Goal: Transaction & Acquisition: Purchase product/service

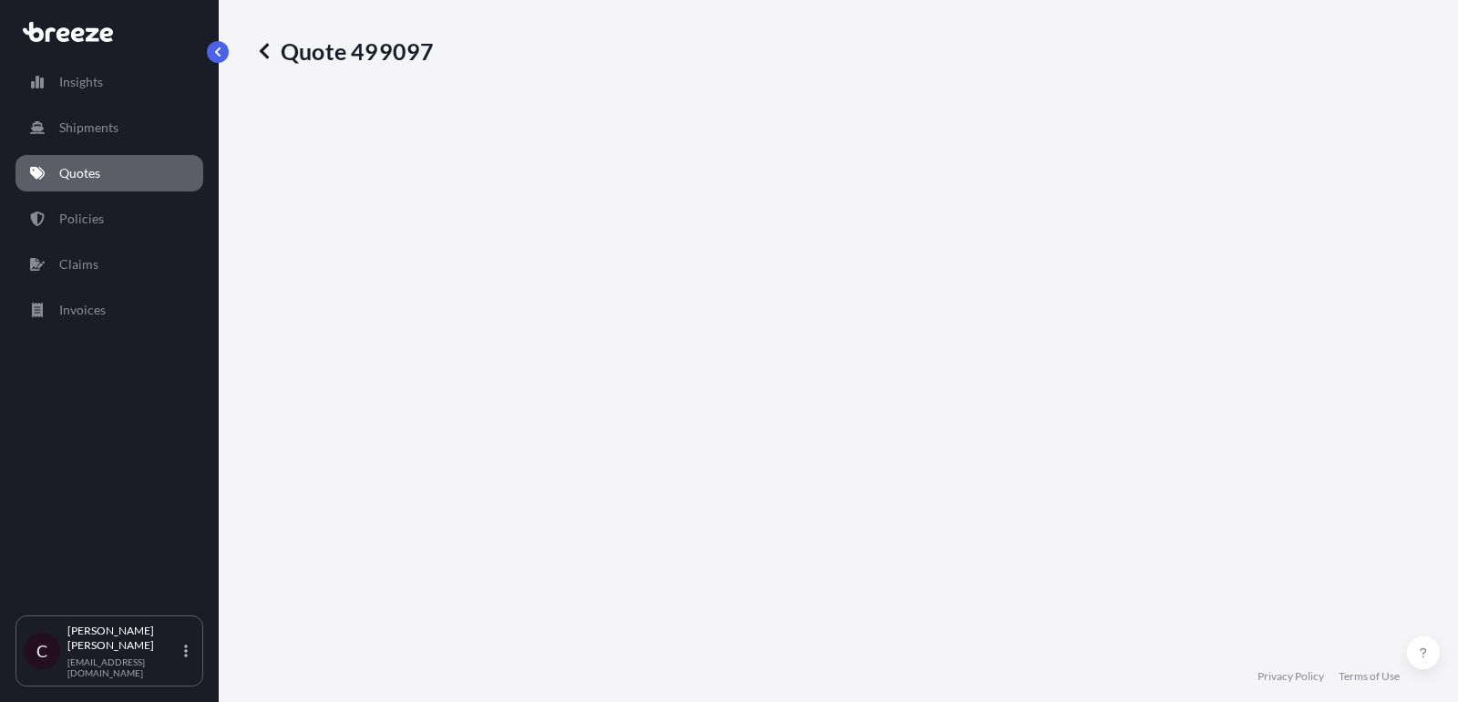
select select "Road"
select select "2"
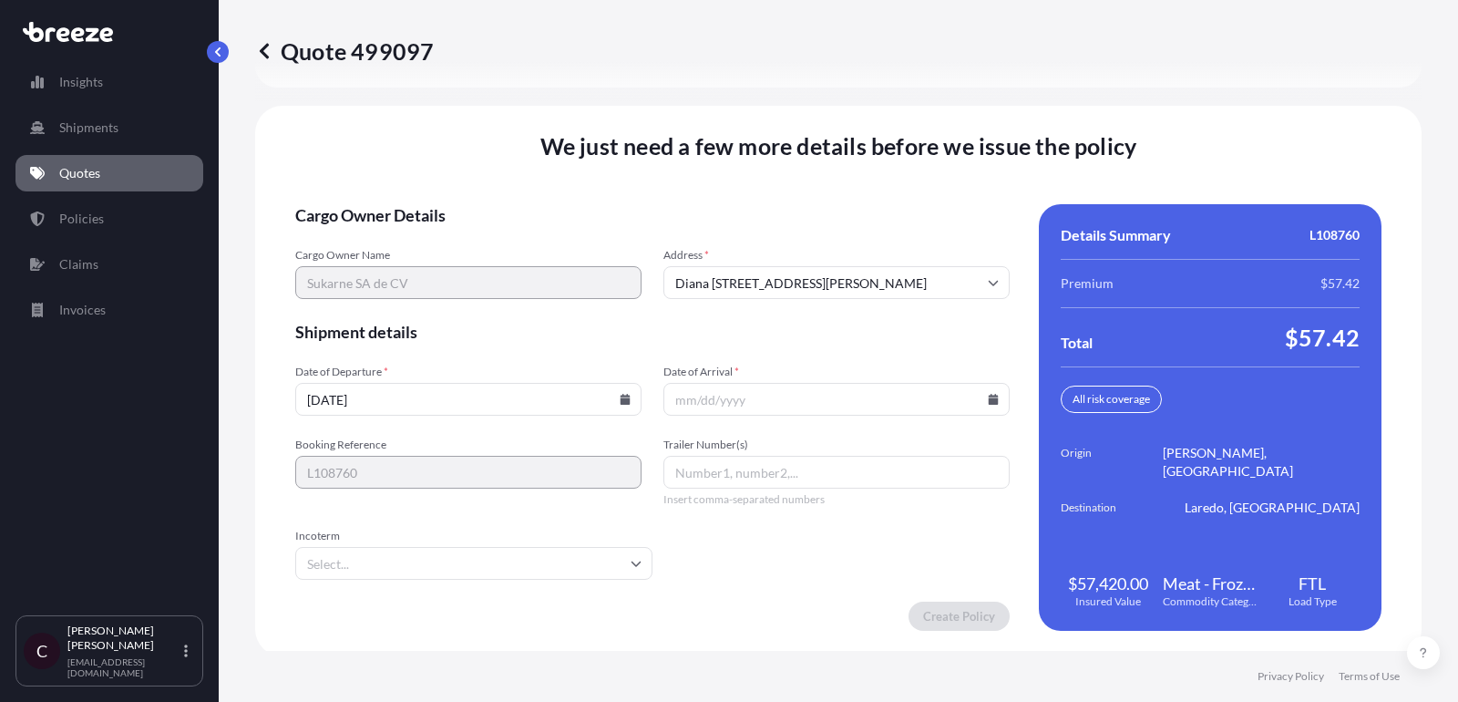
scroll to position [2813, 0]
click at [809, 455] on input "Trailer Number(s)" at bounding box center [836, 471] width 346 height 33
paste input "K337"
type input "K337"
click at [786, 393] on input "Date of Arrival *" at bounding box center [836, 398] width 346 height 33
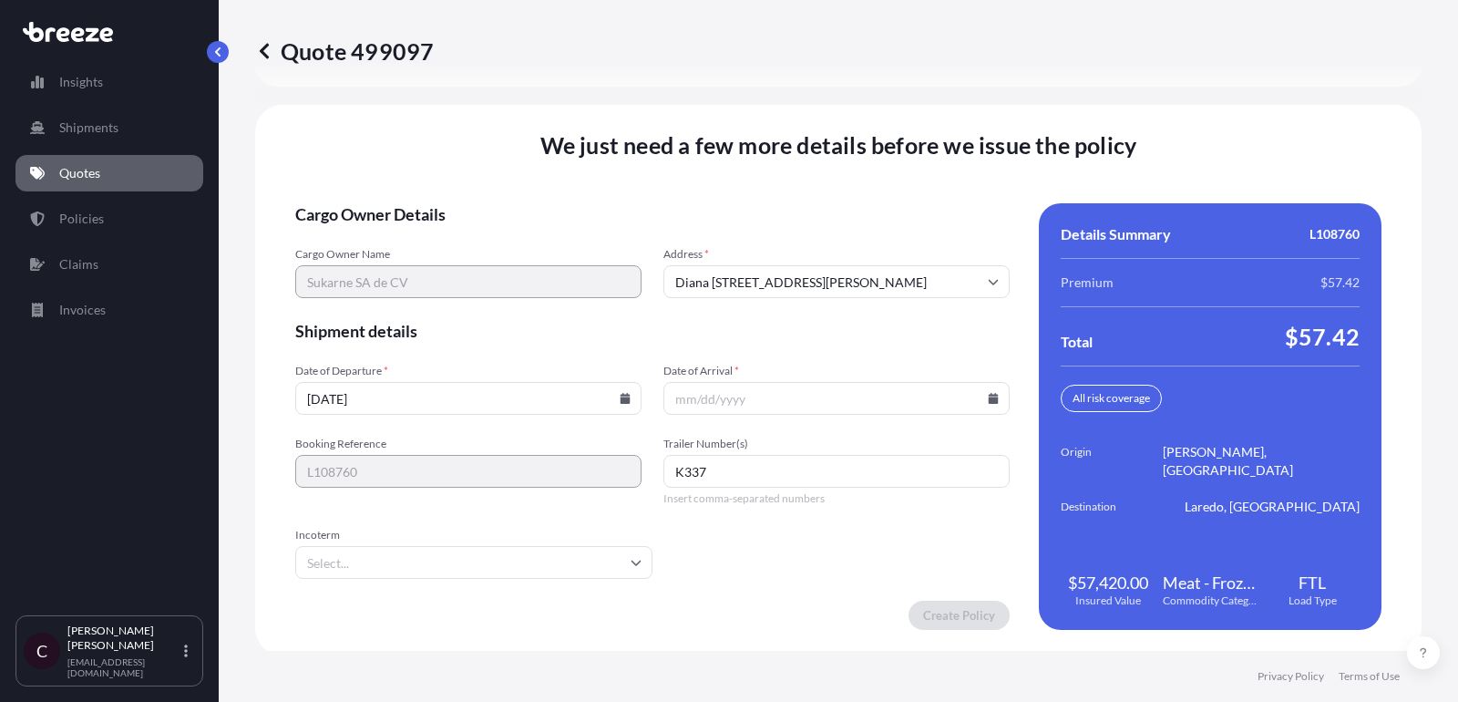
click at [990, 394] on icon at bounding box center [994, 398] width 10 height 11
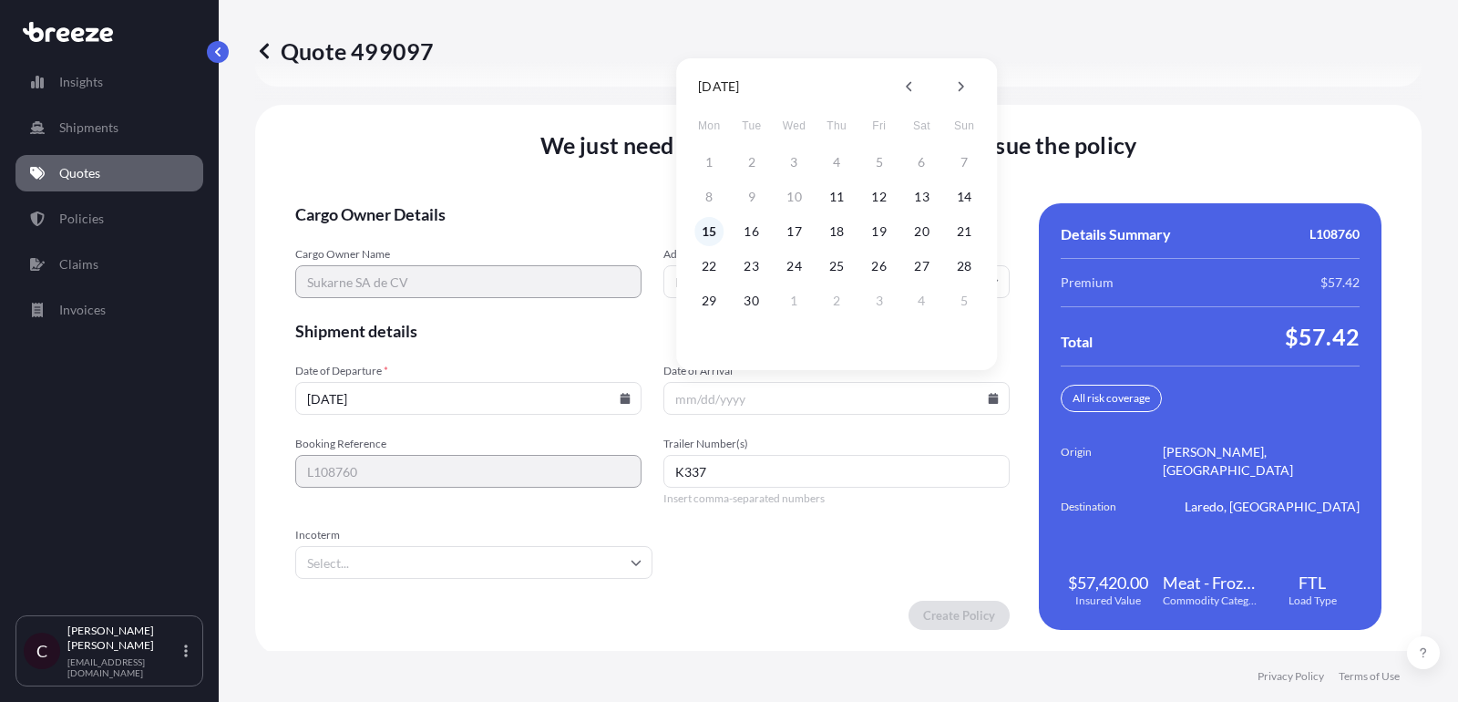
click at [715, 226] on button "15" at bounding box center [708, 231] width 29 height 29
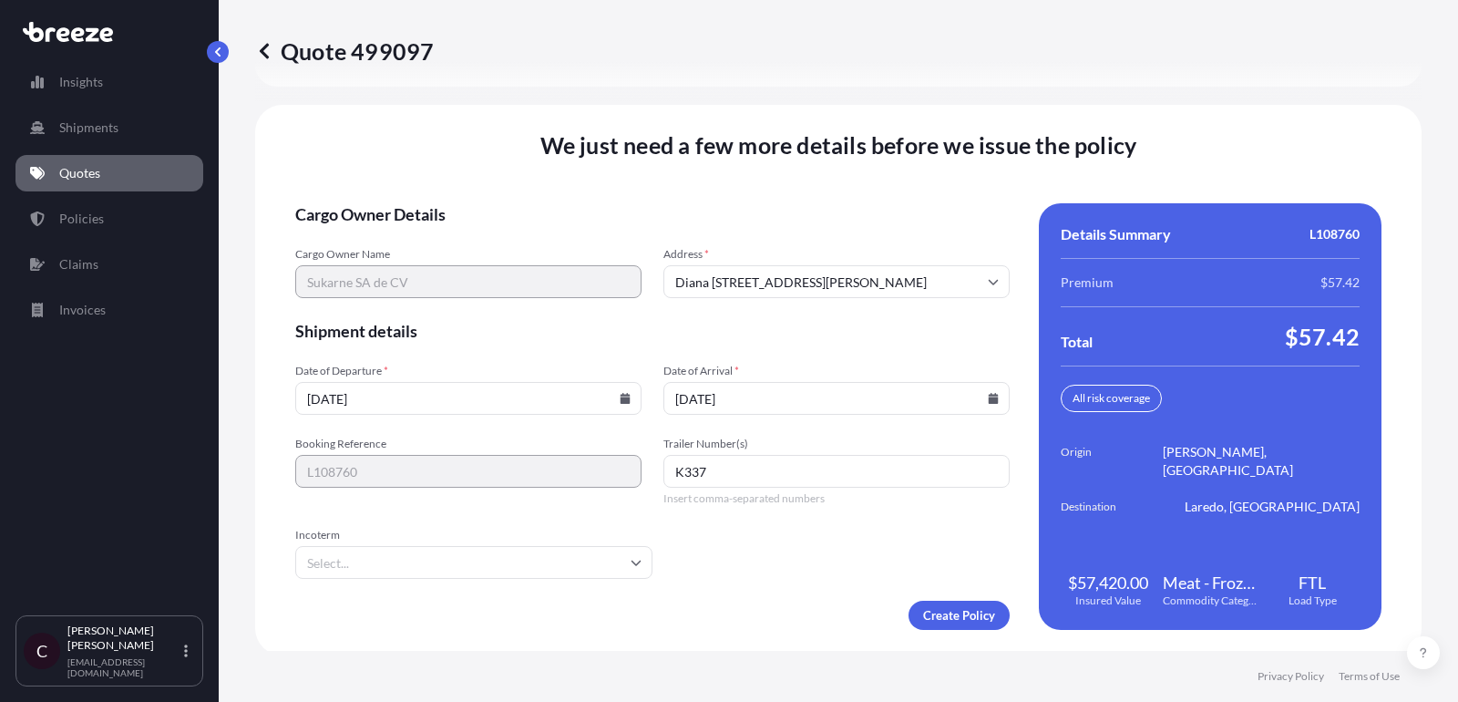
click at [990, 393] on icon at bounding box center [994, 398] width 10 height 11
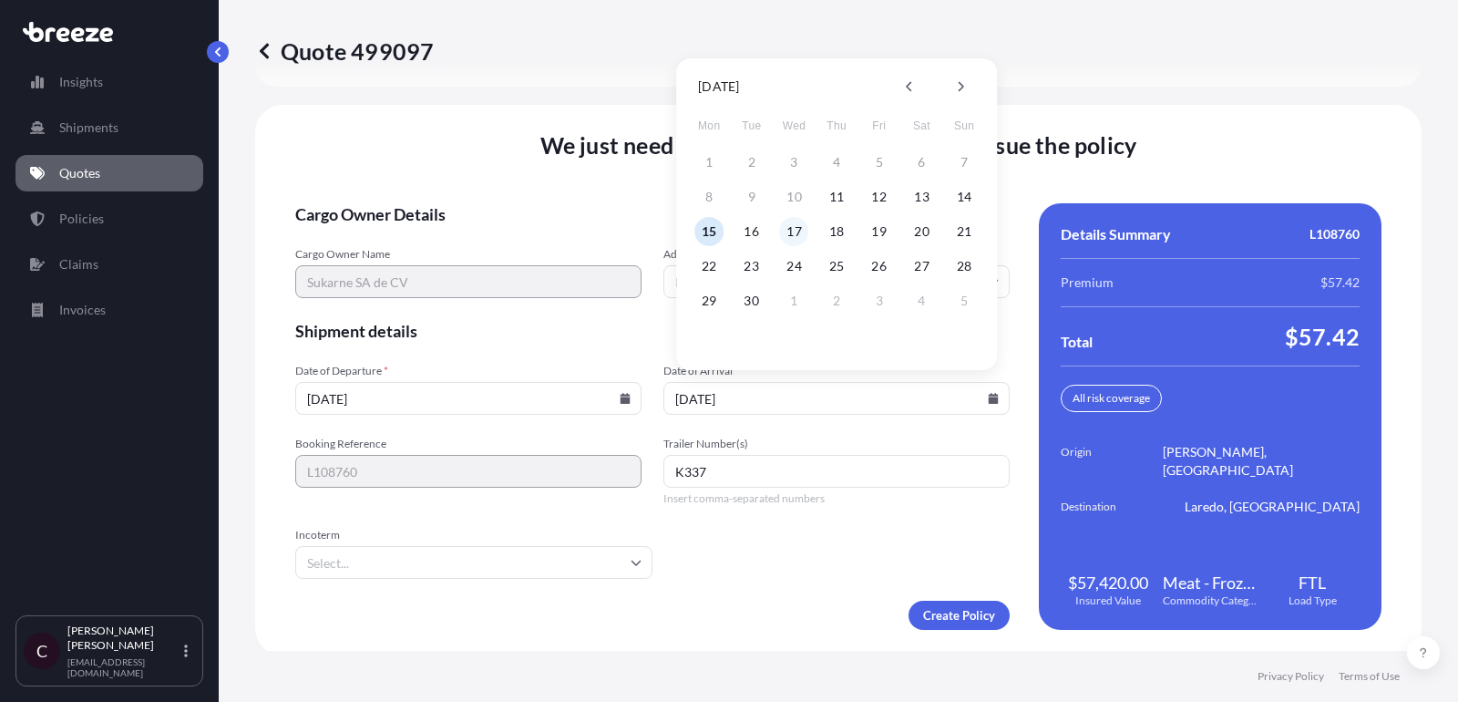
click at [803, 230] on button "17" at bounding box center [794, 231] width 29 height 29
type input "[DATE]"
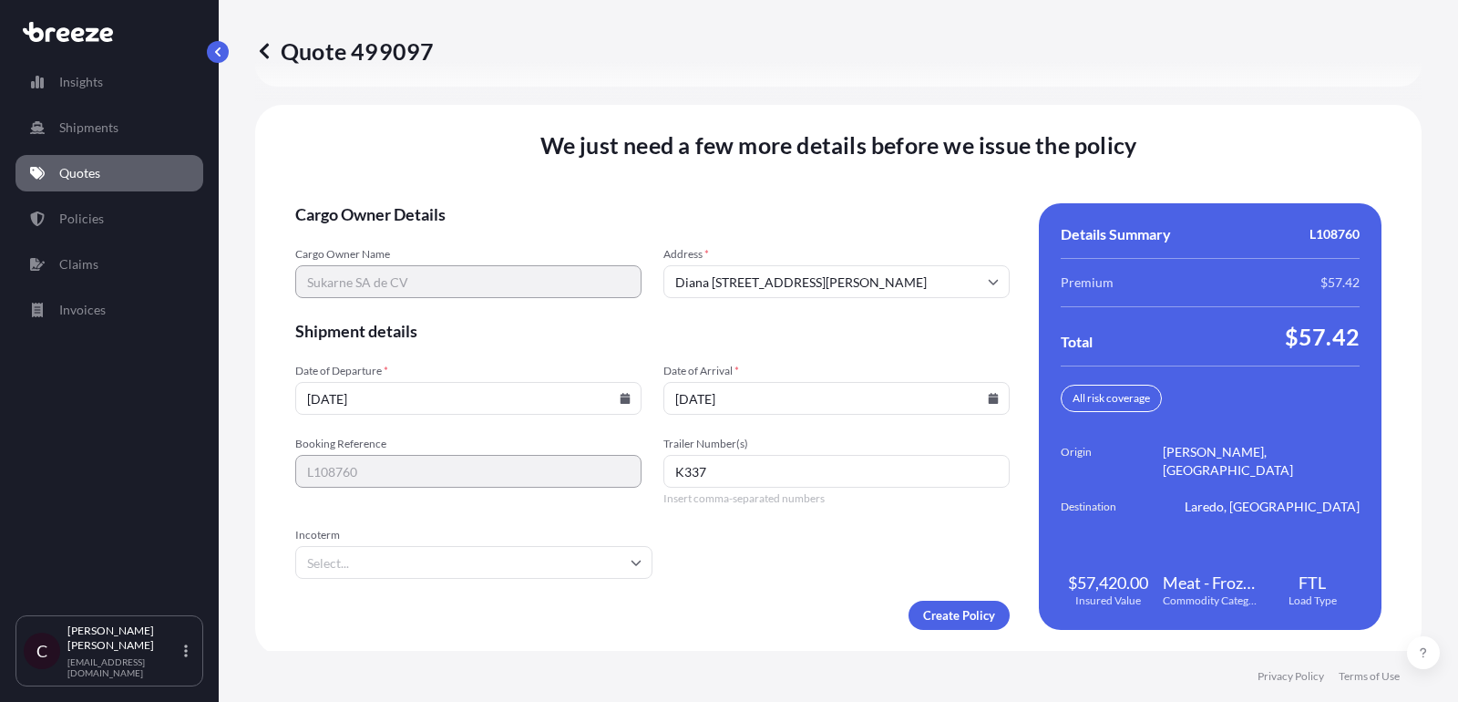
click at [624, 393] on icon at bounding box center [626, 398] width 10 height 11
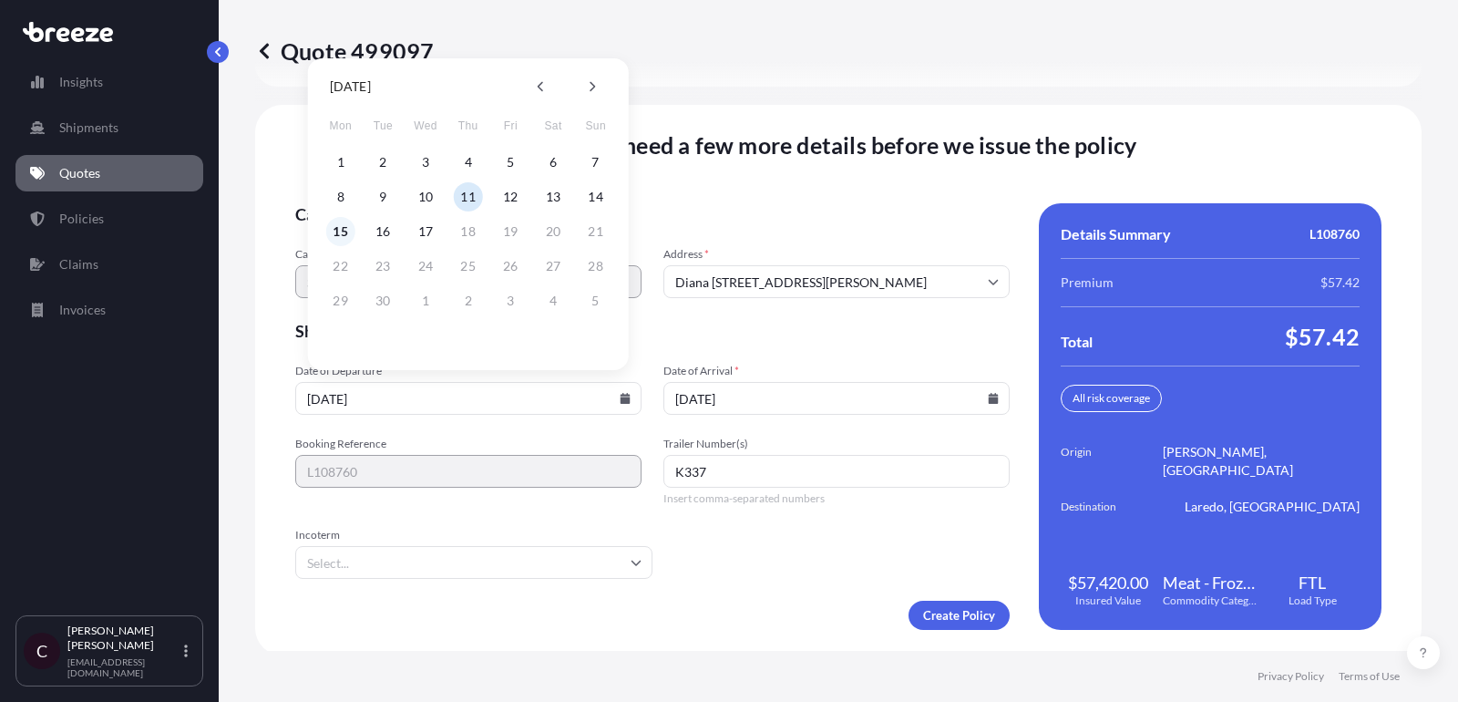
click at [342, 225] on button "15" at bounding box center [340, 231] width 29 height 29
type input "[DATE]"
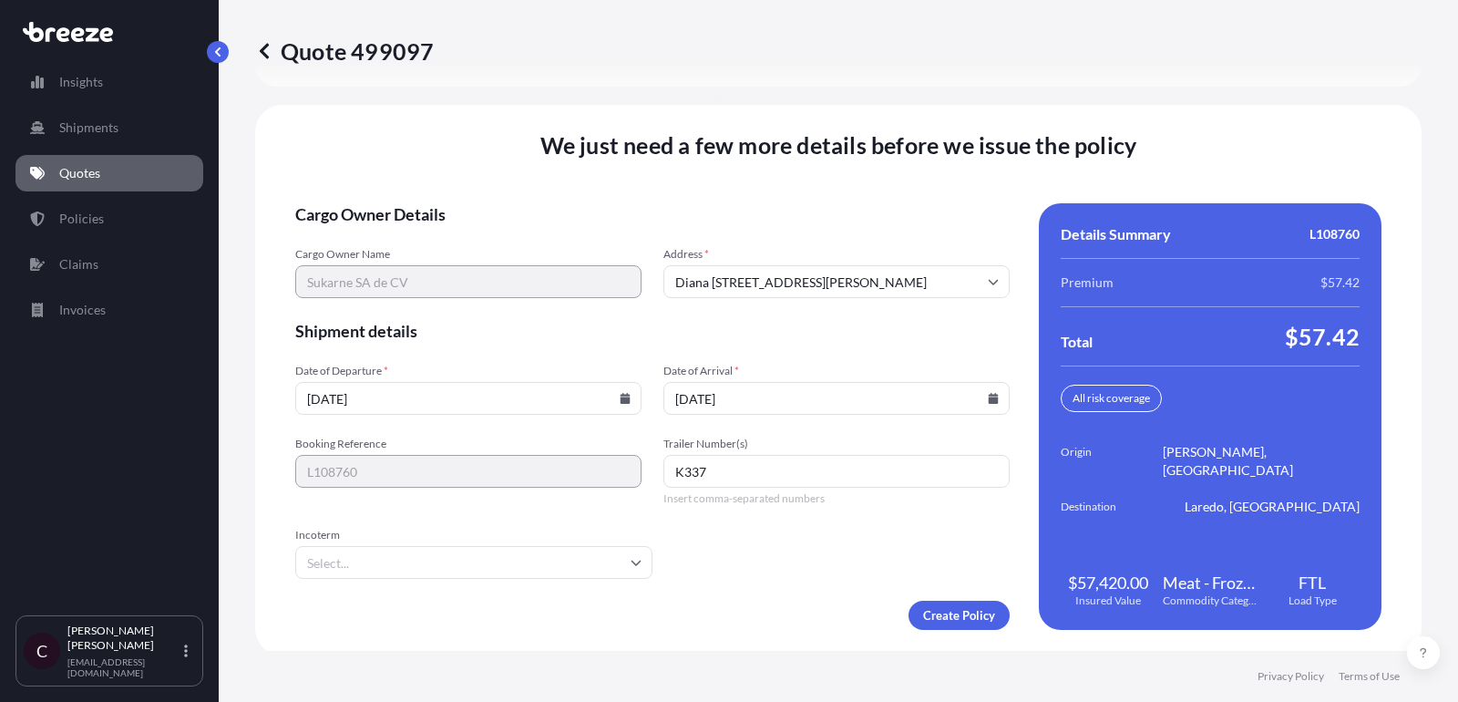
click at [446, 539] on div "Incoterm" at bounding box center [473, 553] width 357 height 51
click at [429, 546] on input "Incoterm" at bounding box center [473, 562] width 357 height 33
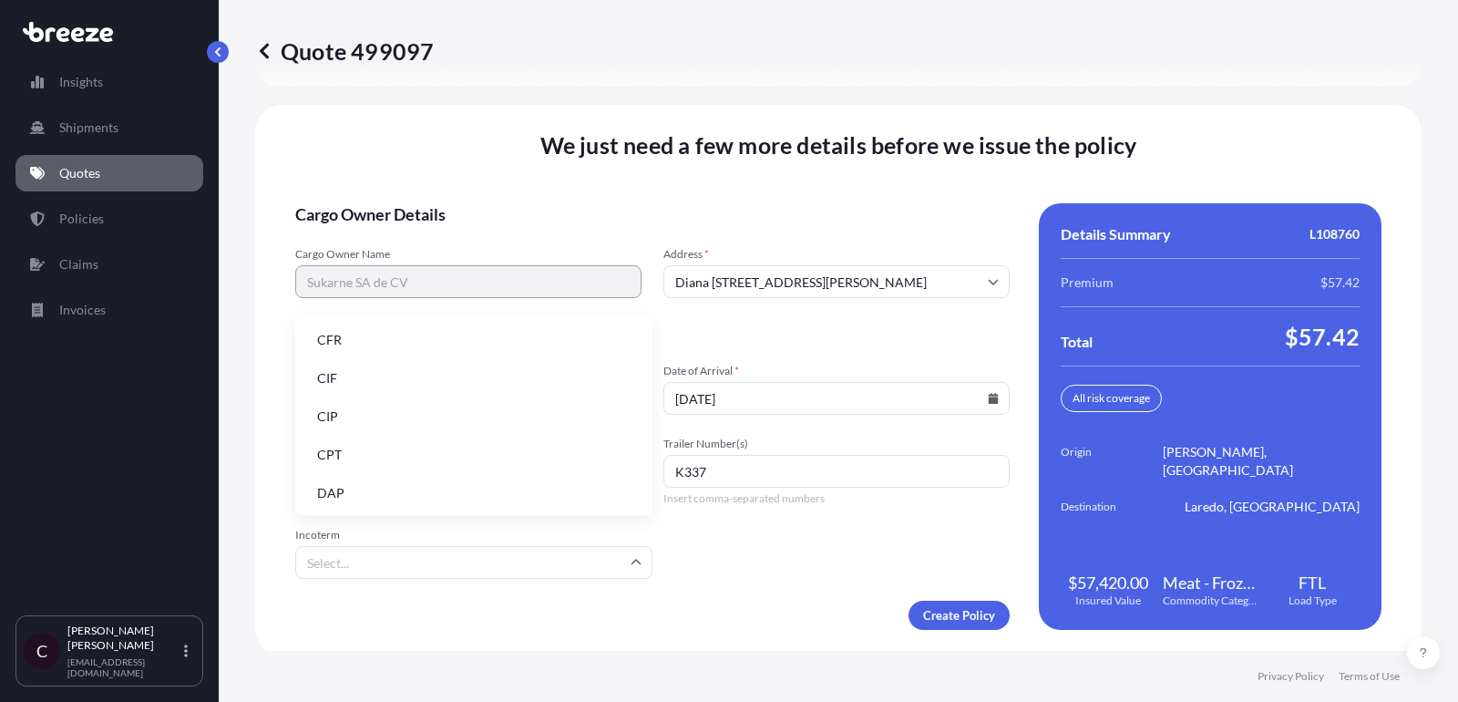
click at [428, 480] on li "DAP" at bounding box center [474, 493] width 343 height 35
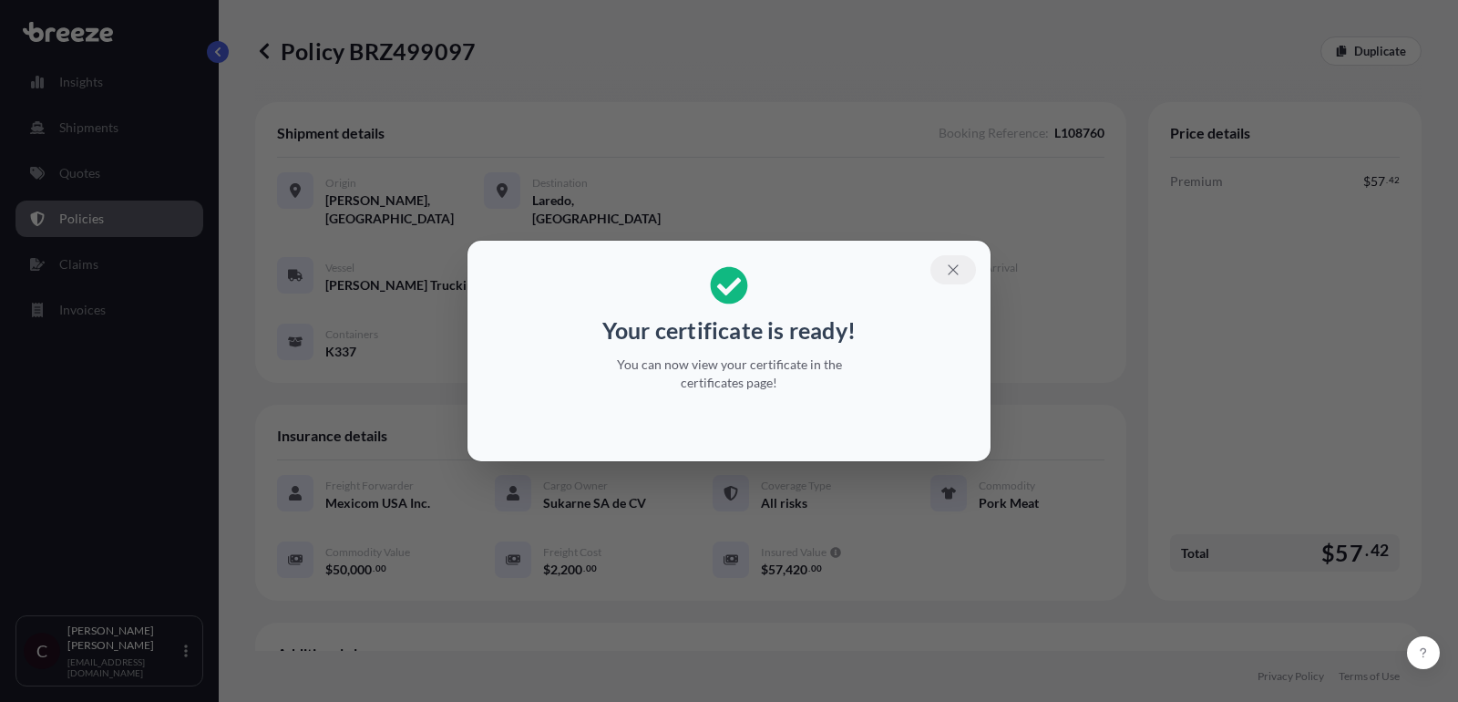
click at [955, 268] on icon "button" at bounding box center [953, 269] width 10 height 10
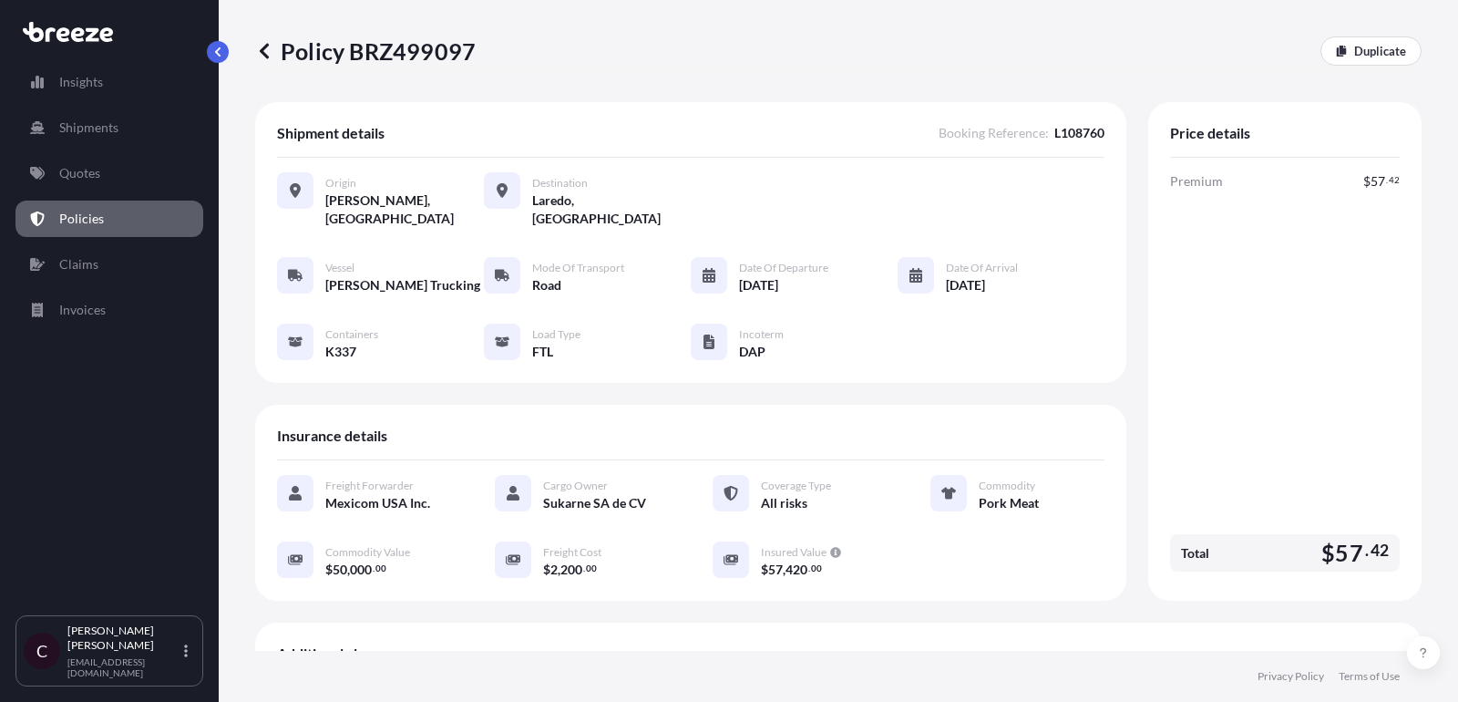
click at [76, 221] on p "Policies" at bounding box center [81, 219] width 45 height 18
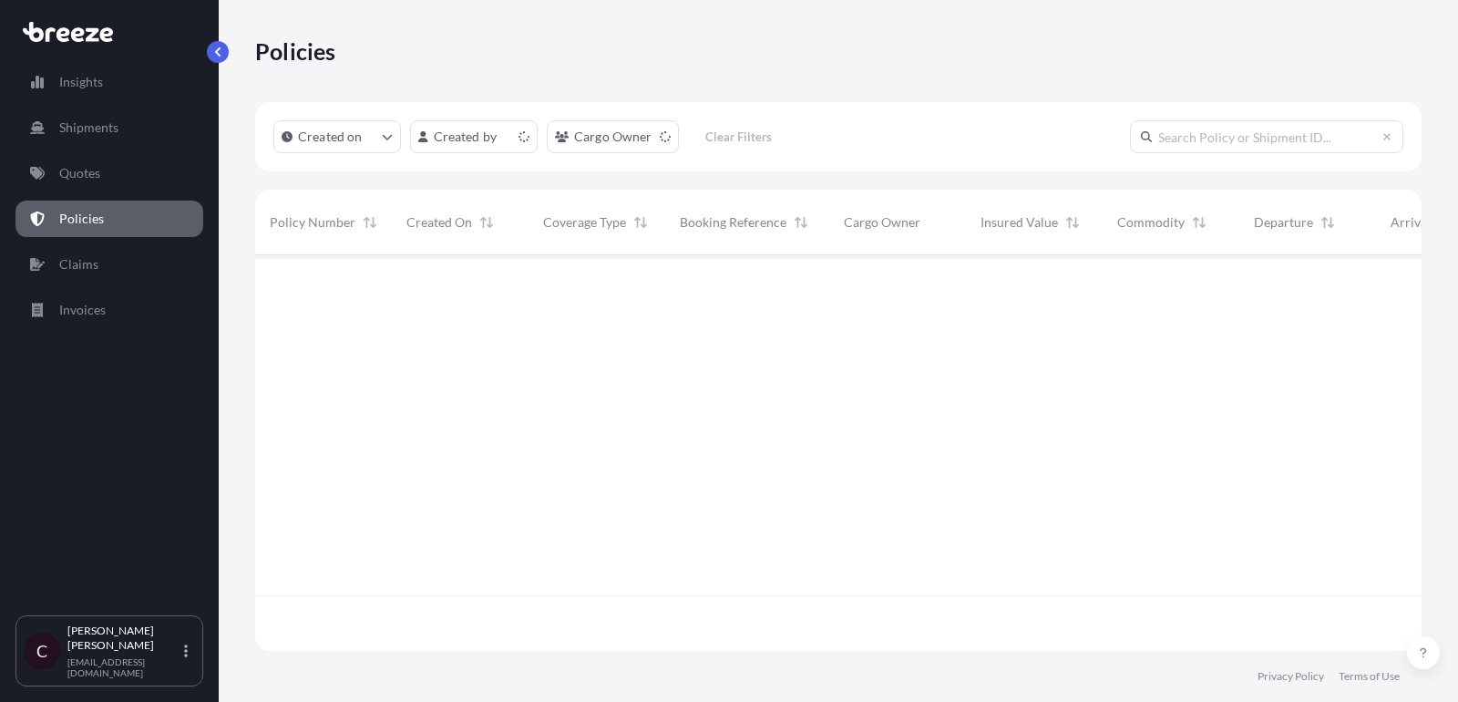
scroll to position [405, 1166]
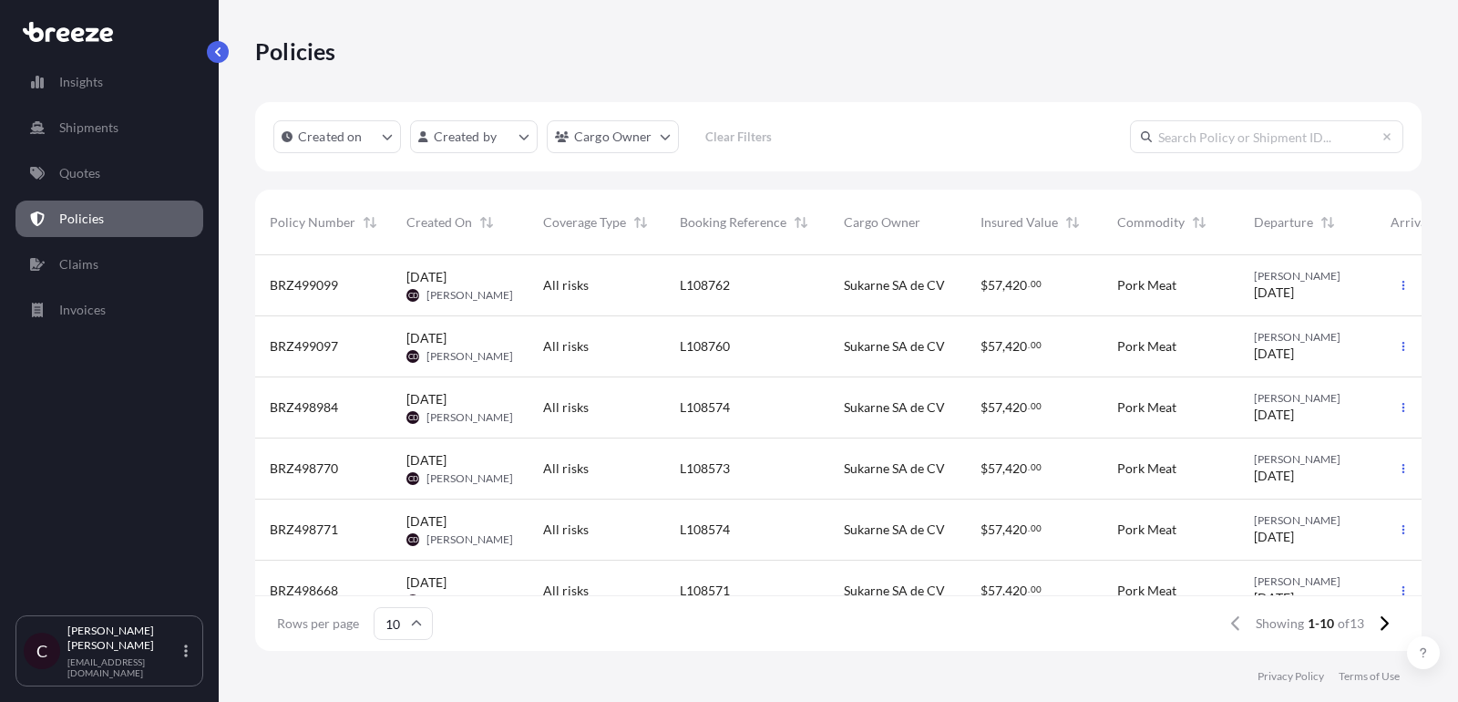
click at [128, 151] on div "Insights Shipments Quotes Policies Claims Invoices" at bounding box center [109, 331] width 188 height 568
click at [119, 156] on link "Quotes" at bounding box center [109, 173] width 188 height 36
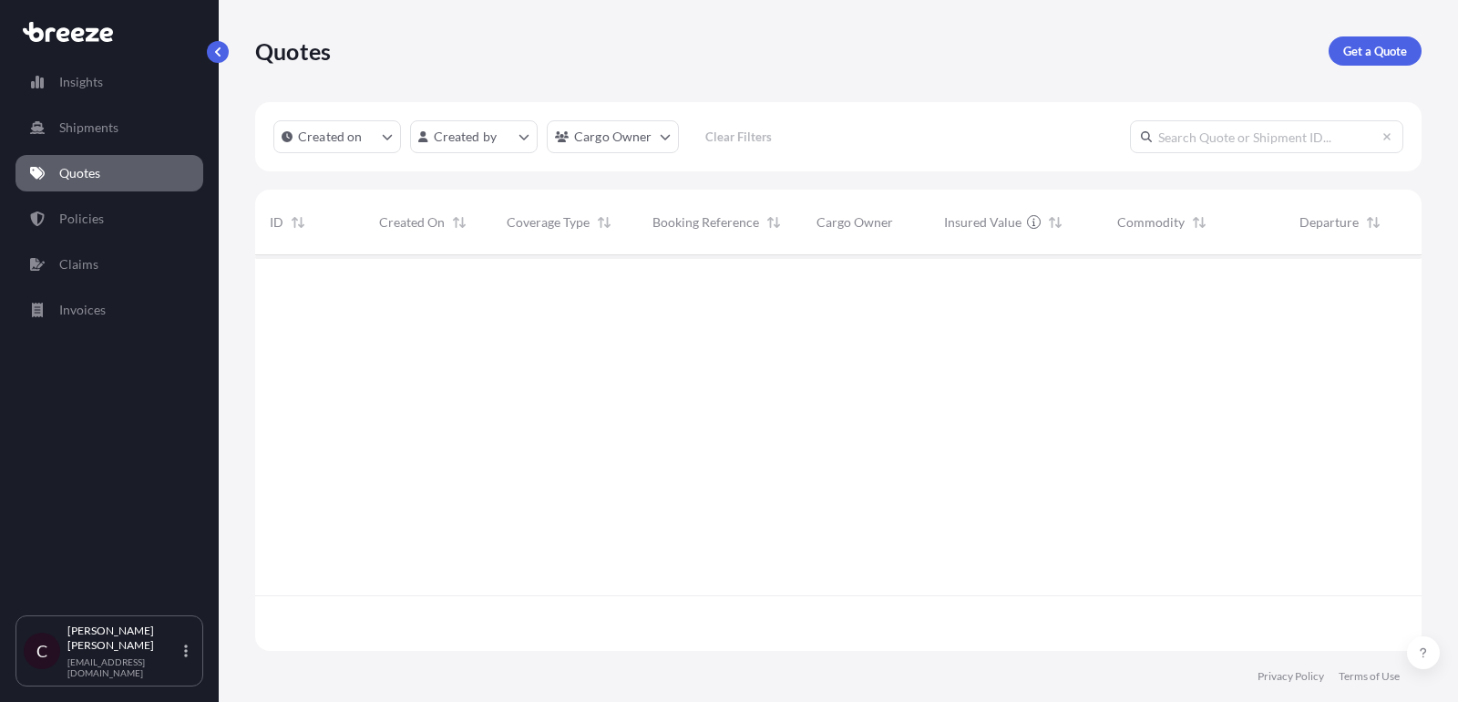
scroll to position [405, 1166]
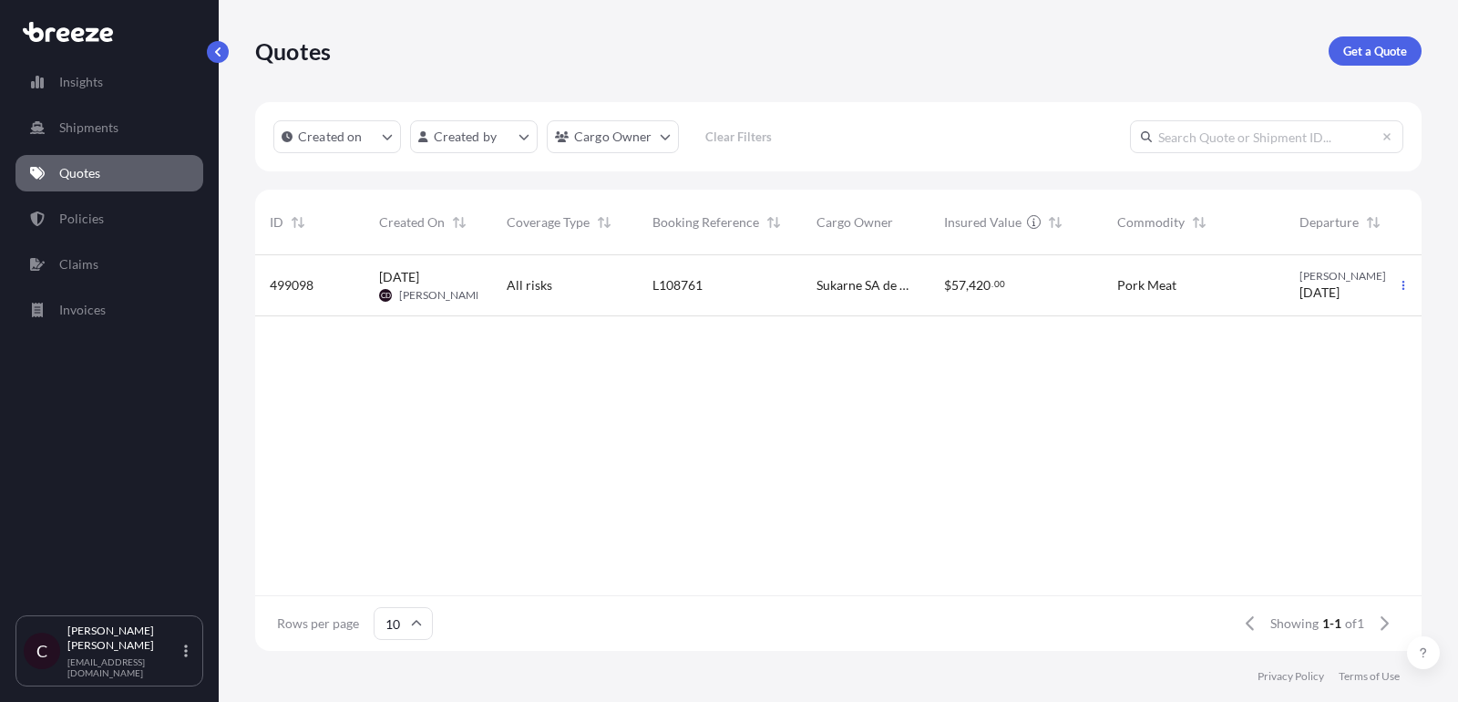
click at [1261, 274] on div "Pork Meat" at bounding box center [1194, 285] width 182 height 61
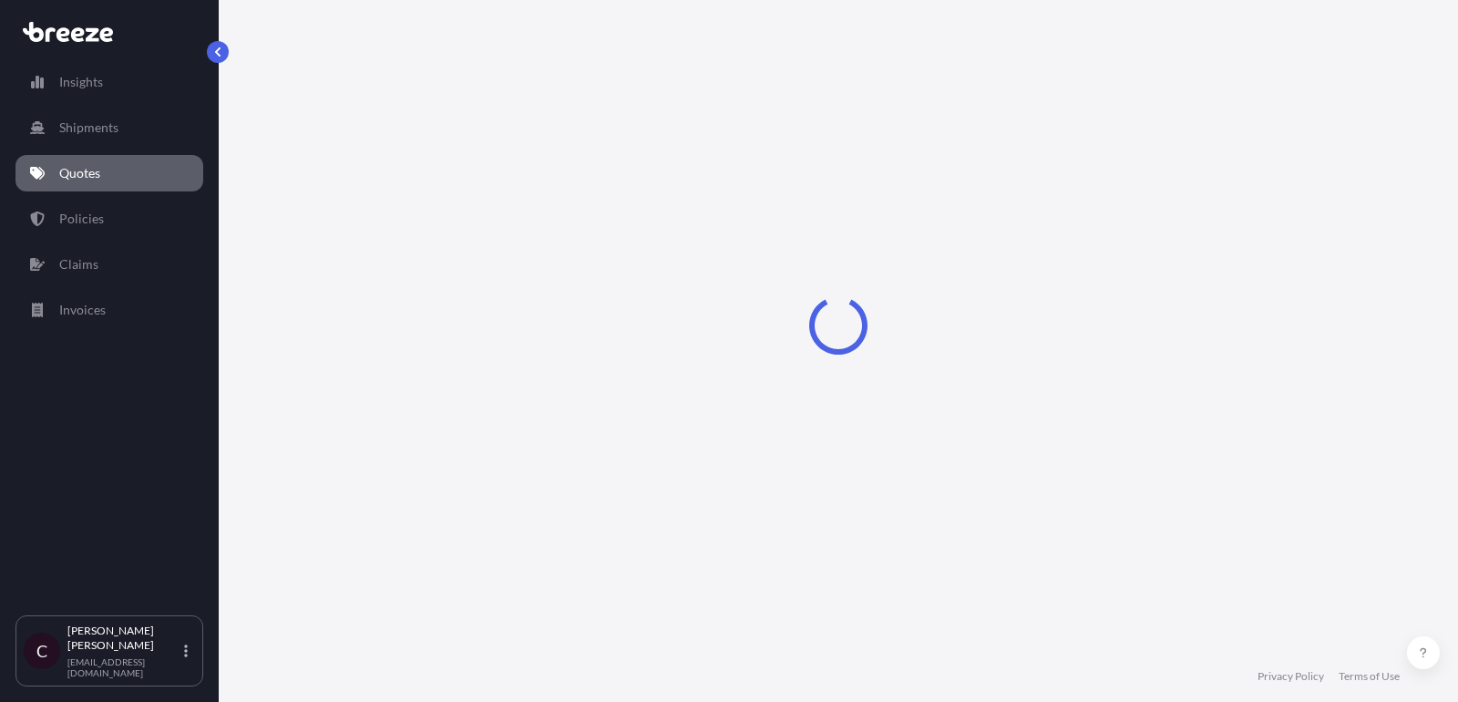
select select "Road"
select select "2"
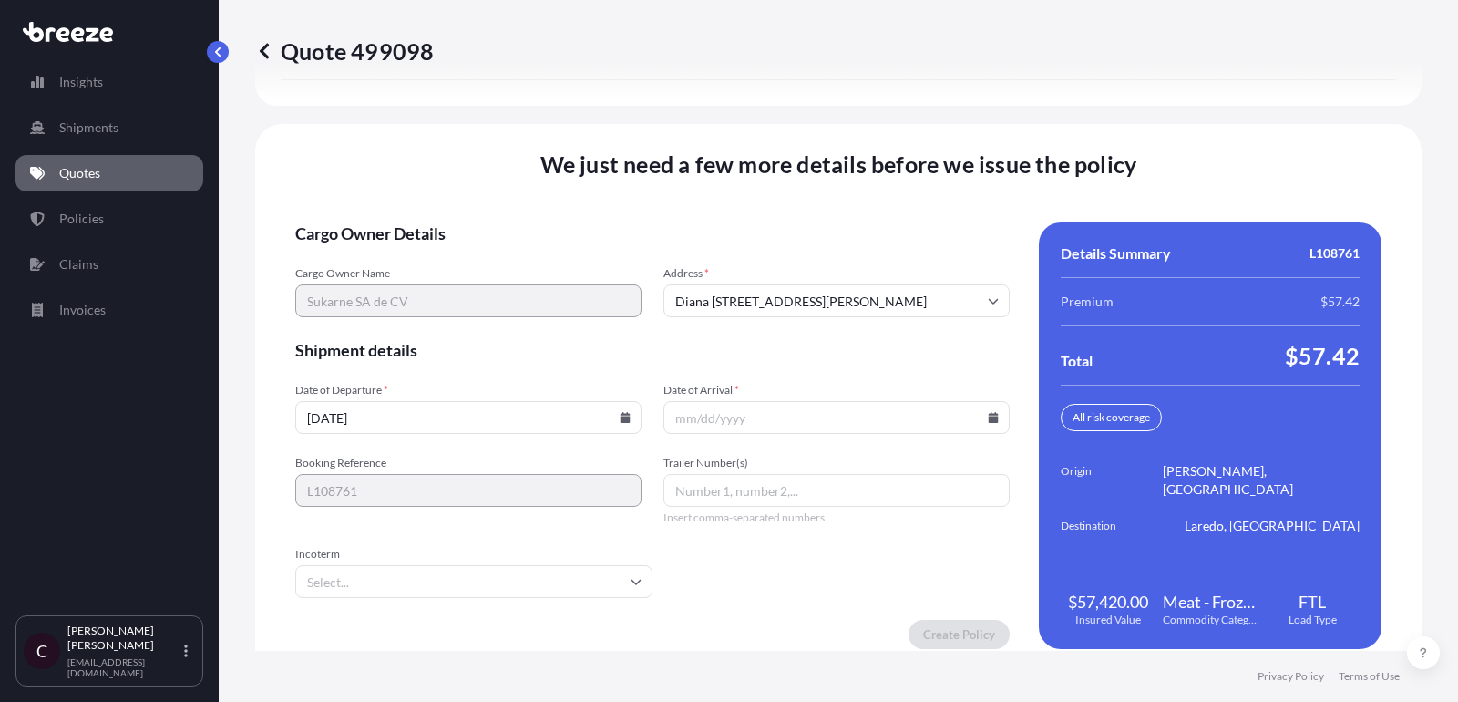
scroll to position [2813, 0]
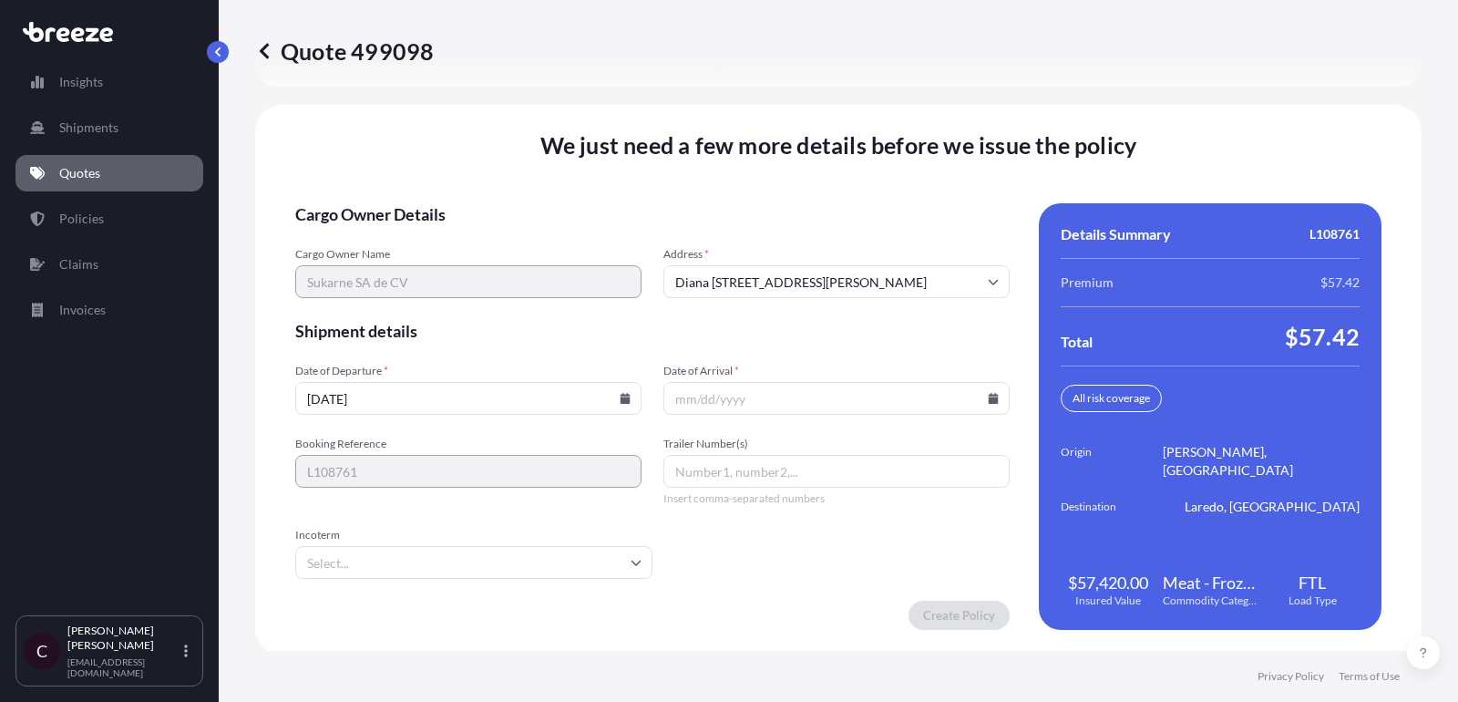
click at [534, 373] on span "Date of Departure *" at bounding box center [468, 371] width 346 height 15
click at [534, 382] on input "[DATE]" at bounding box center [468, 398] width 346 height 33
click at [627, 400] on input "[DATE]" at bounding box center [468, 398] width 346 height 33
click at [624, 395] on icon at bounding box center [626, 398] width 10 height 11
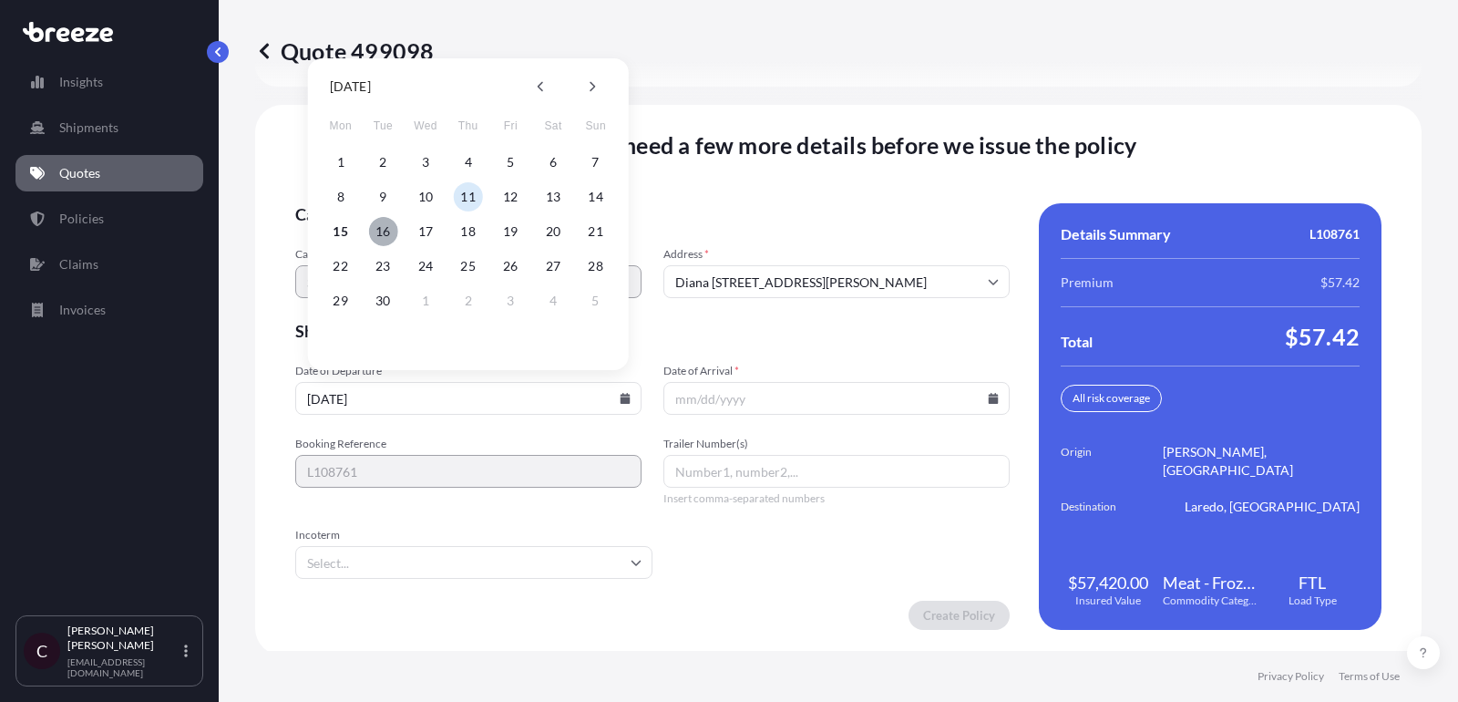
click at [382, 228] on button "16" at bounding box center [382, 231] width 29 height 29
type input "[DATE]"
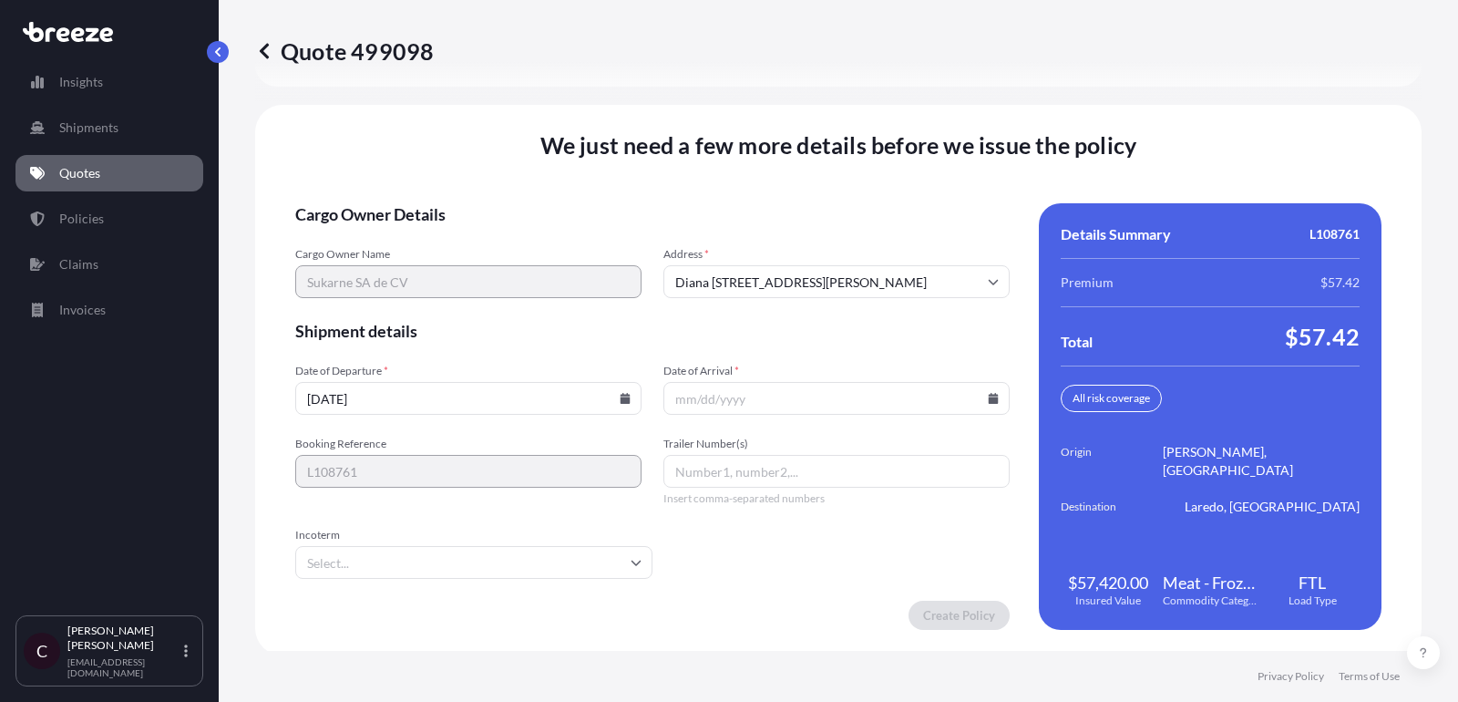
click at [990, 405] on input "Date of Arrival *" at bounding box center [836, 398] width 346 height 33
click at [990, 396] on icon at bounding box center [994, 398] width 10 height 11
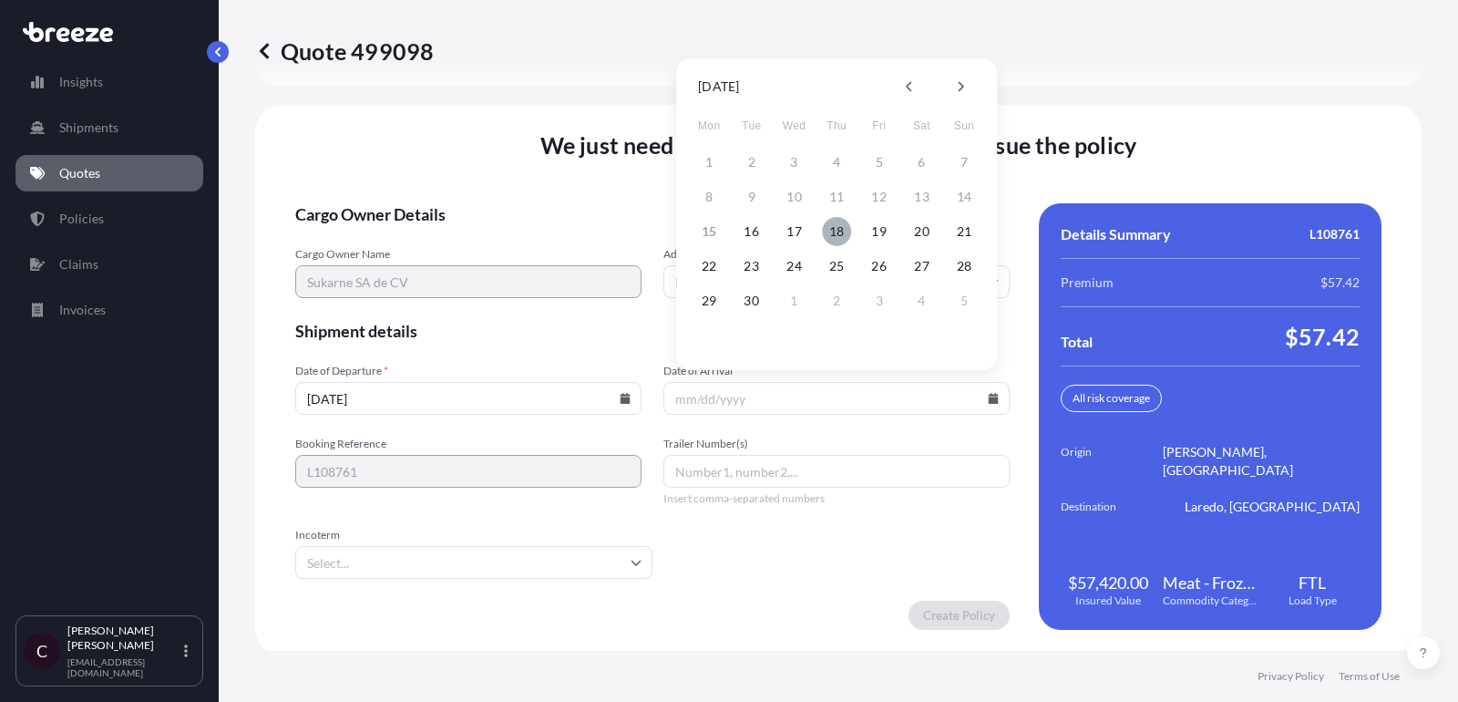
click at [838, 233] on button "18" at bounding box center [836, 231] width 29 height 29
type input "[DATE]"
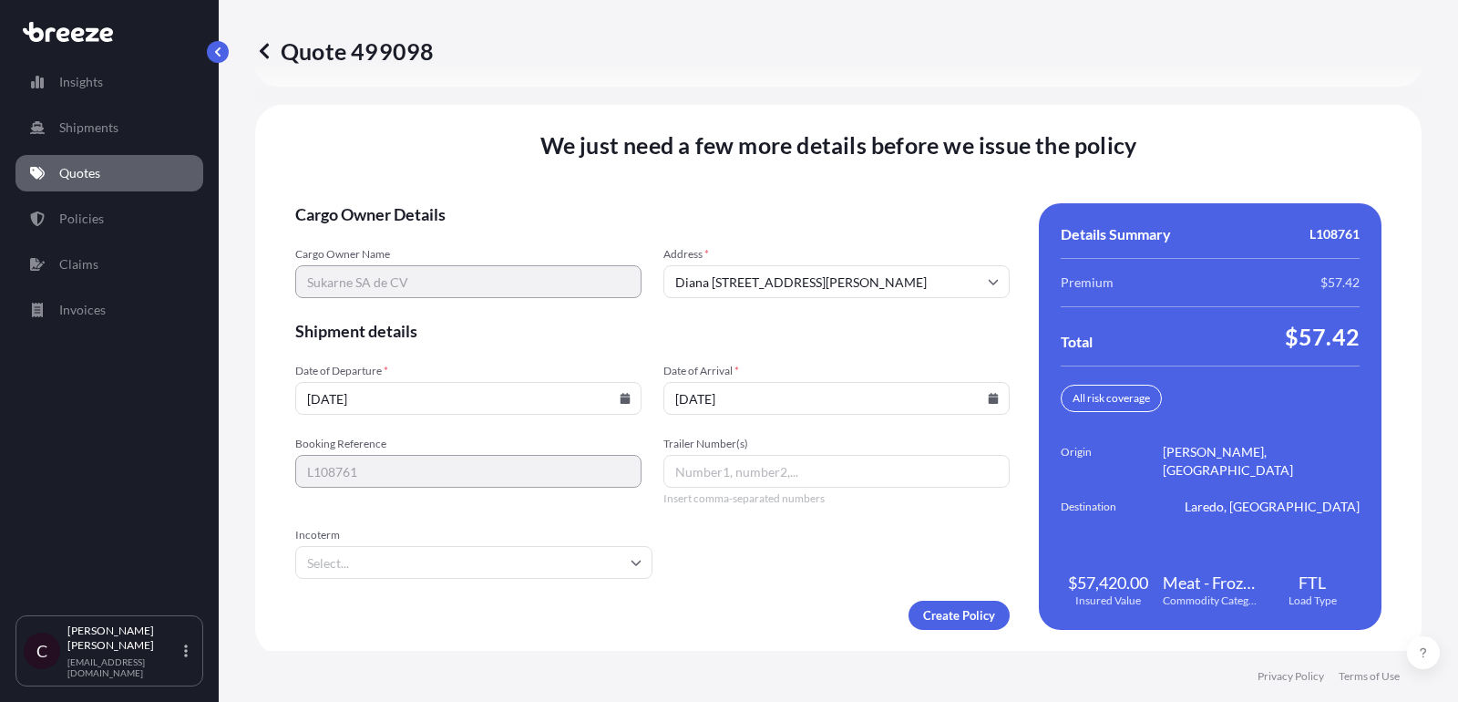
click at [847, 477] on input "Trailer Number(s)" at bounding box center [836, 471] width 346 height 33
paste input "K337"
type input "K337"
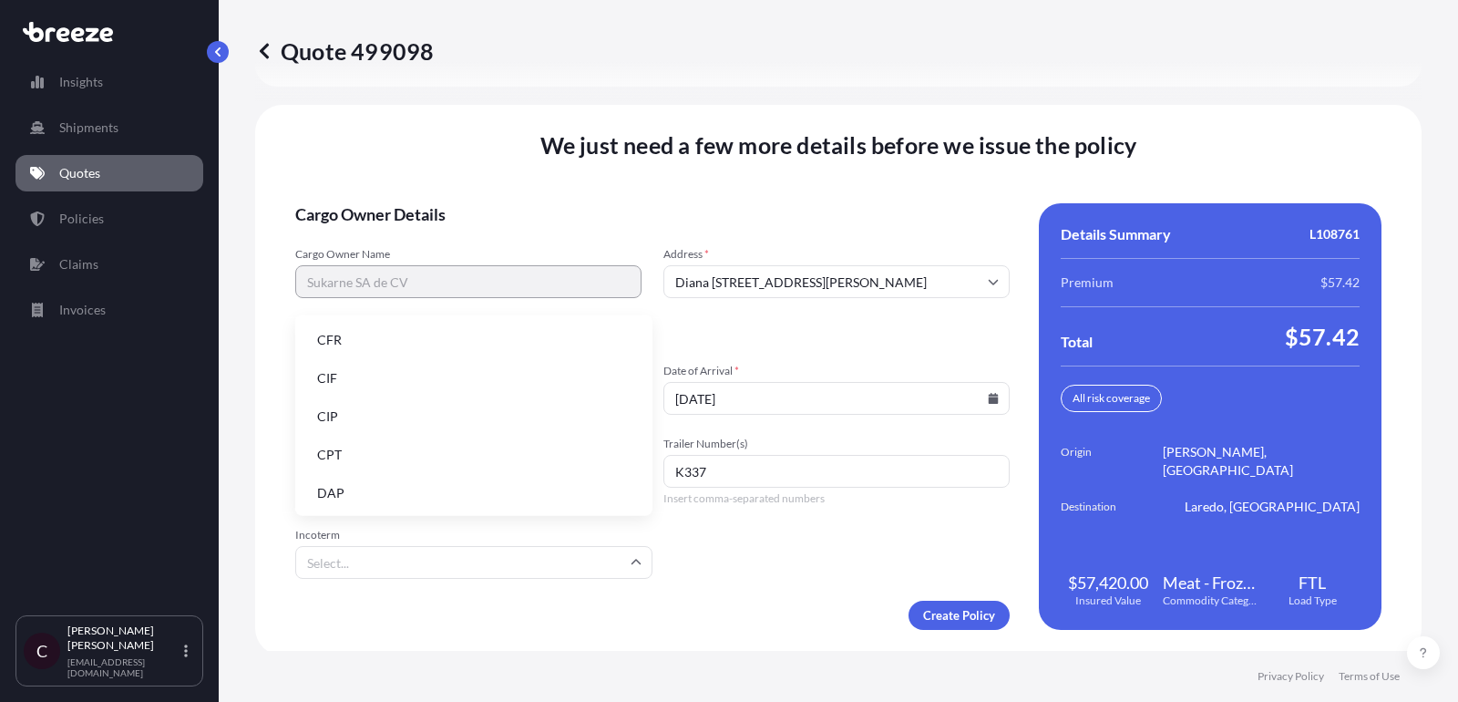
click at [463, 549] on input "Incoterm" at bounding box center [473, 562] width 357 height 33
click at [459, 476] on li "DAP" at bounding box center [474, 493] width 343 height 35
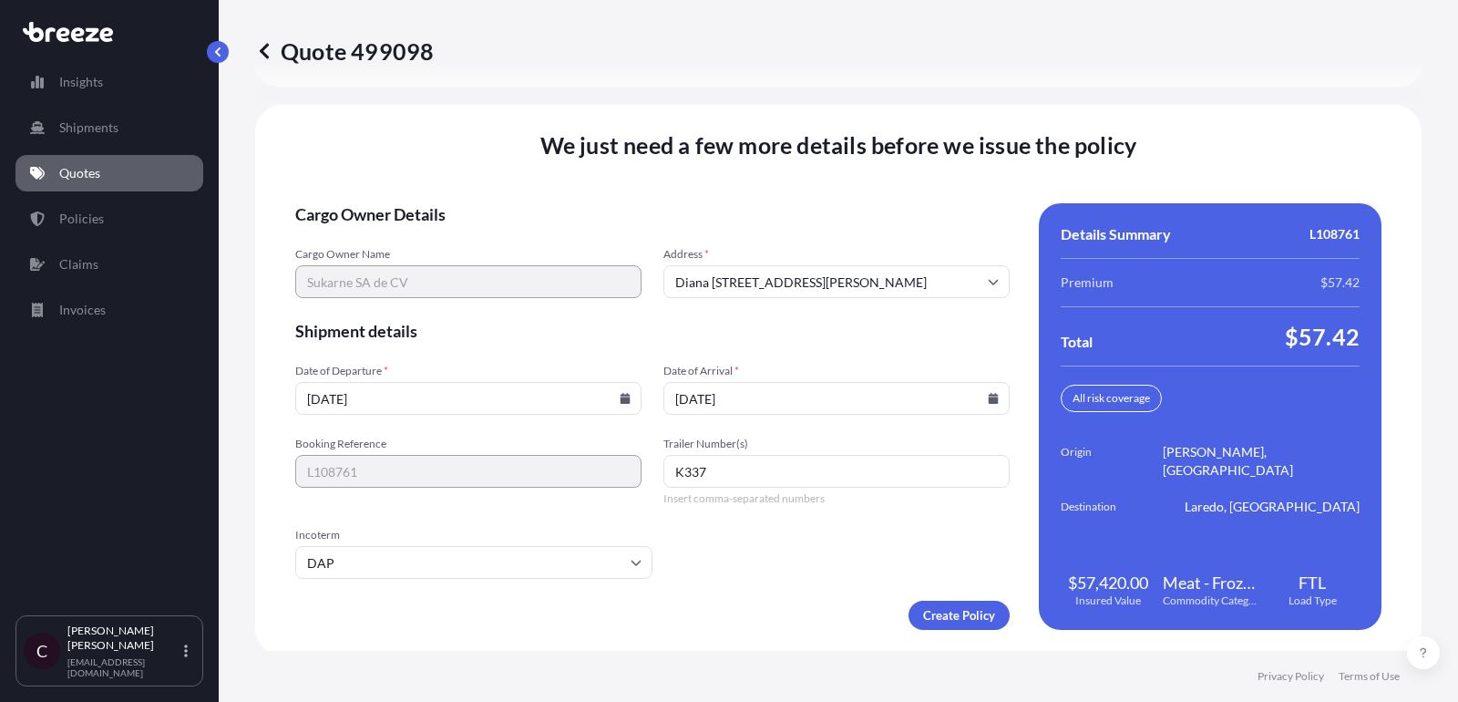
click at [951, 631] on div "We just need a few more details before we issue the policy Cargo Owner Details …" at bounding box center [838, 380] width 1166 height 550
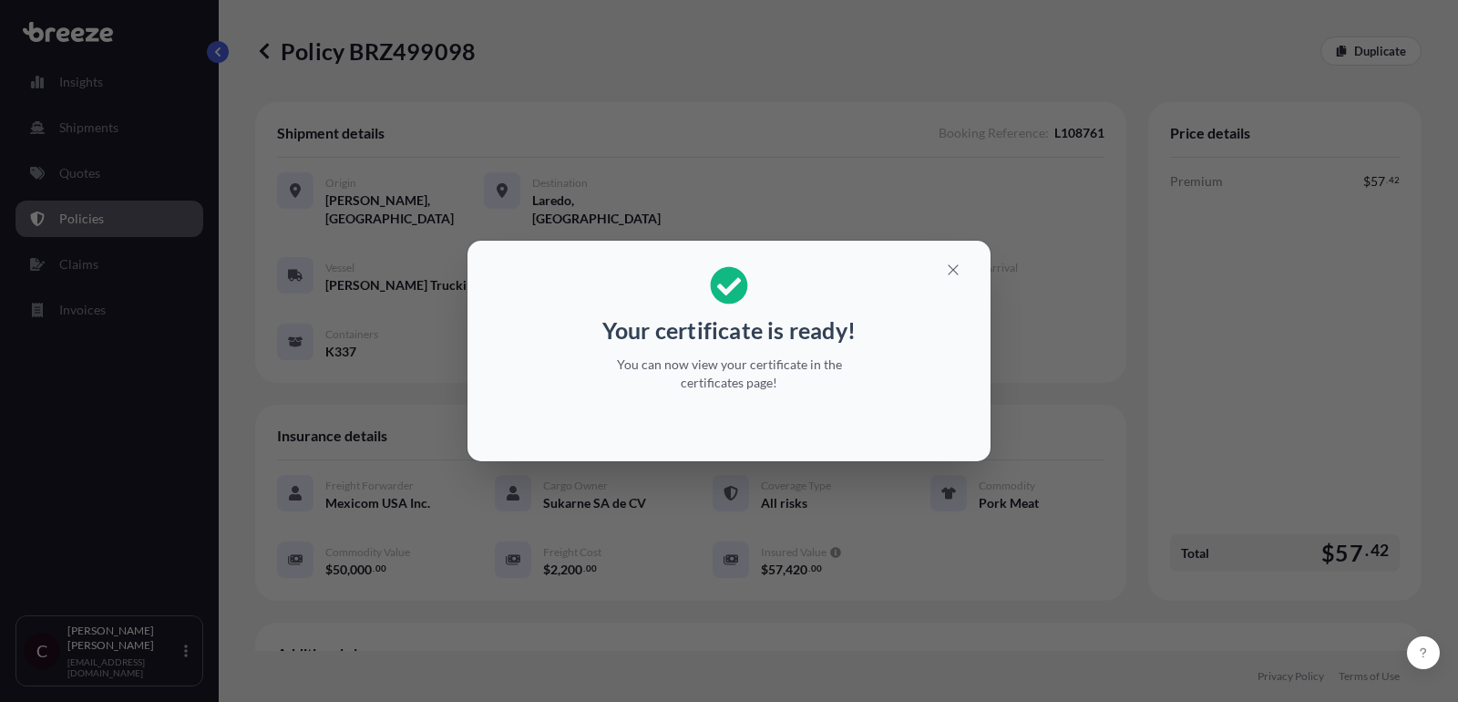
click at [955, 273] on icon "button" at bounding box center [953, 270] width 16 height 16
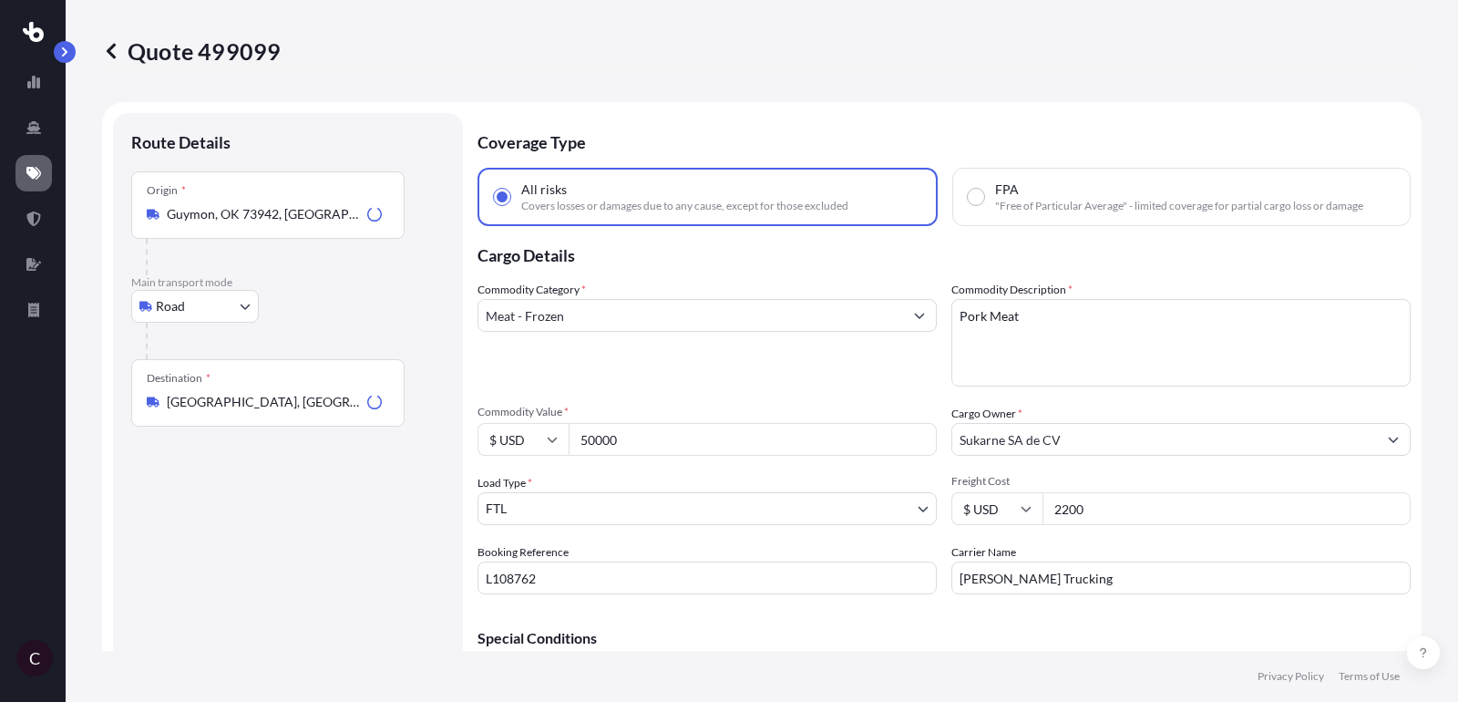
select select "Road"
select select "2"
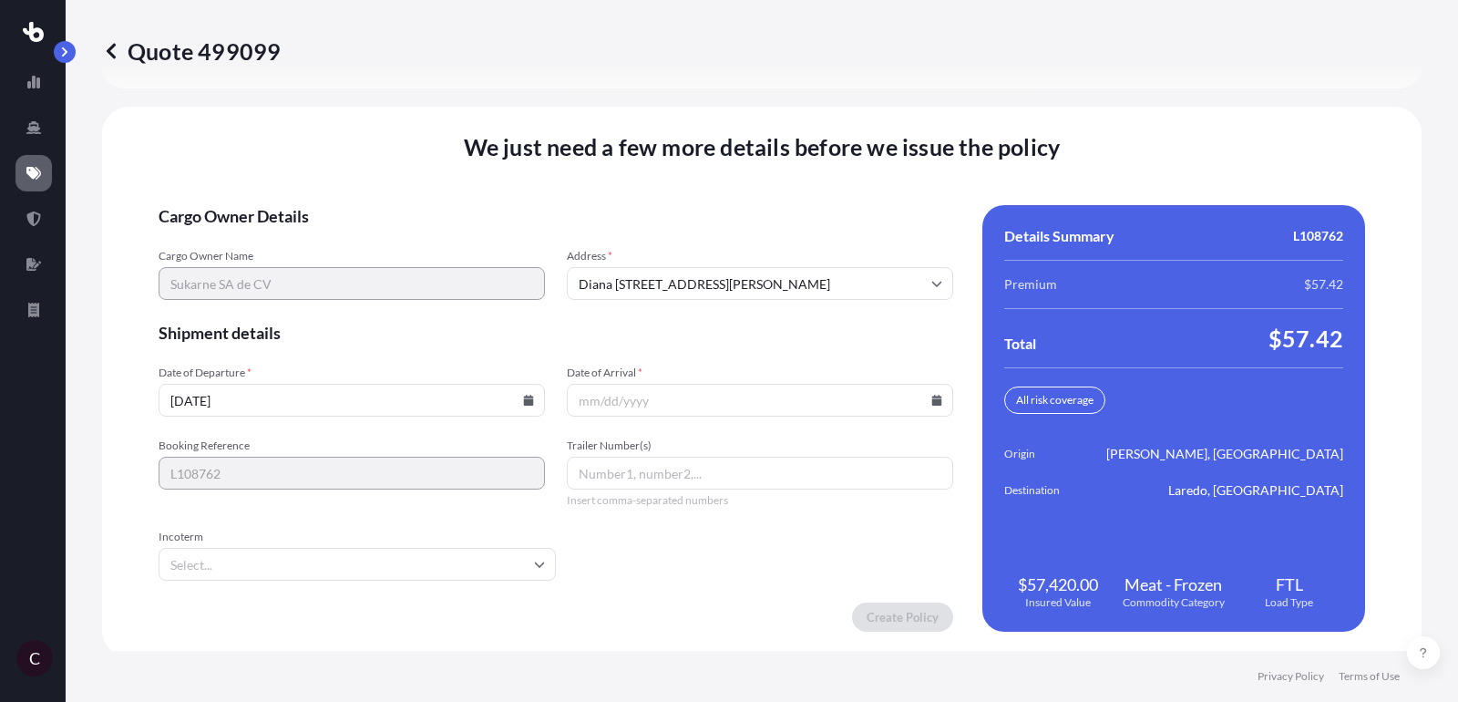
scroll to position [2784, 0]
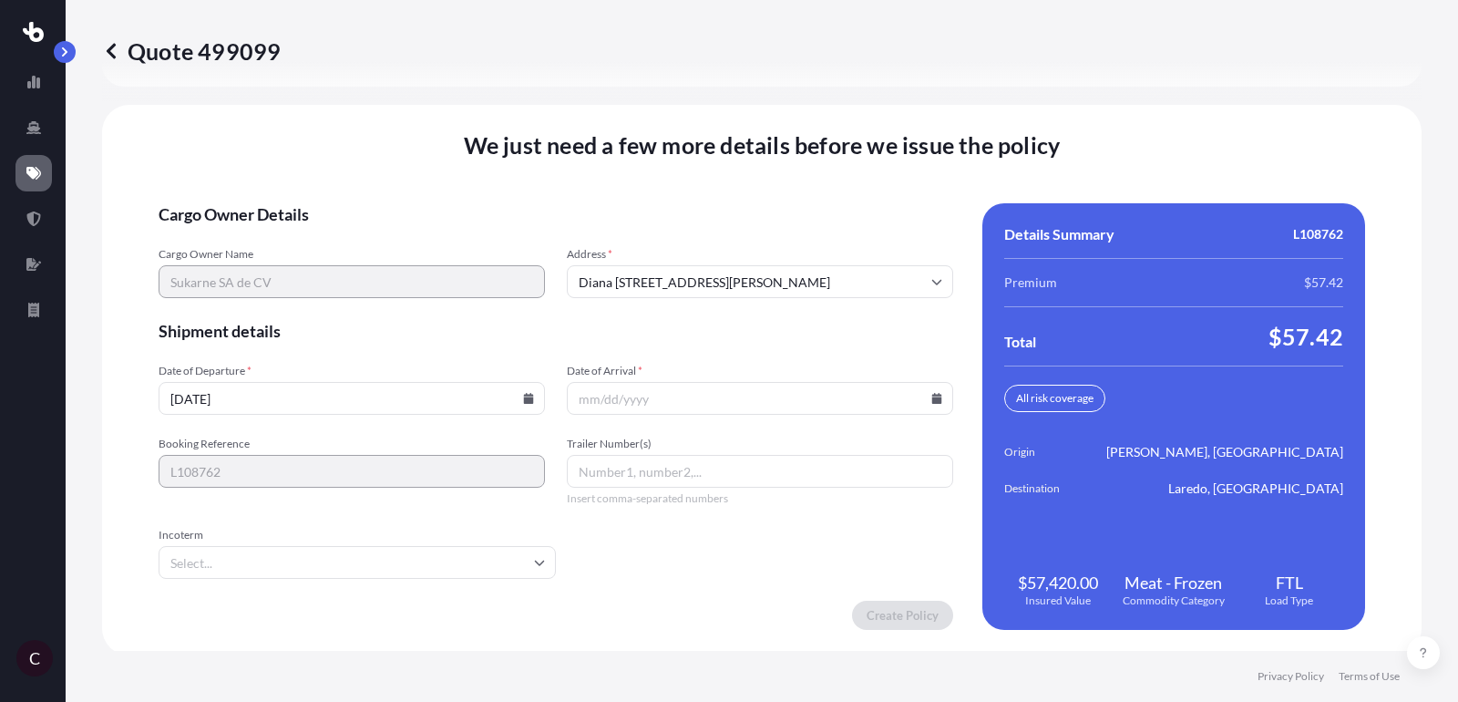
click at [670, 461] on input "Trailer Number(s)" at bounding box center [760, 471] width 386 height 33
paste input "K337"
type input "K337"
click at [386, 393] on input "[DATE]" at bounding box center [352, 398] width 386 height 33
click at [534, 393] on icon at bounding box center [529, 398] width 10 height 11
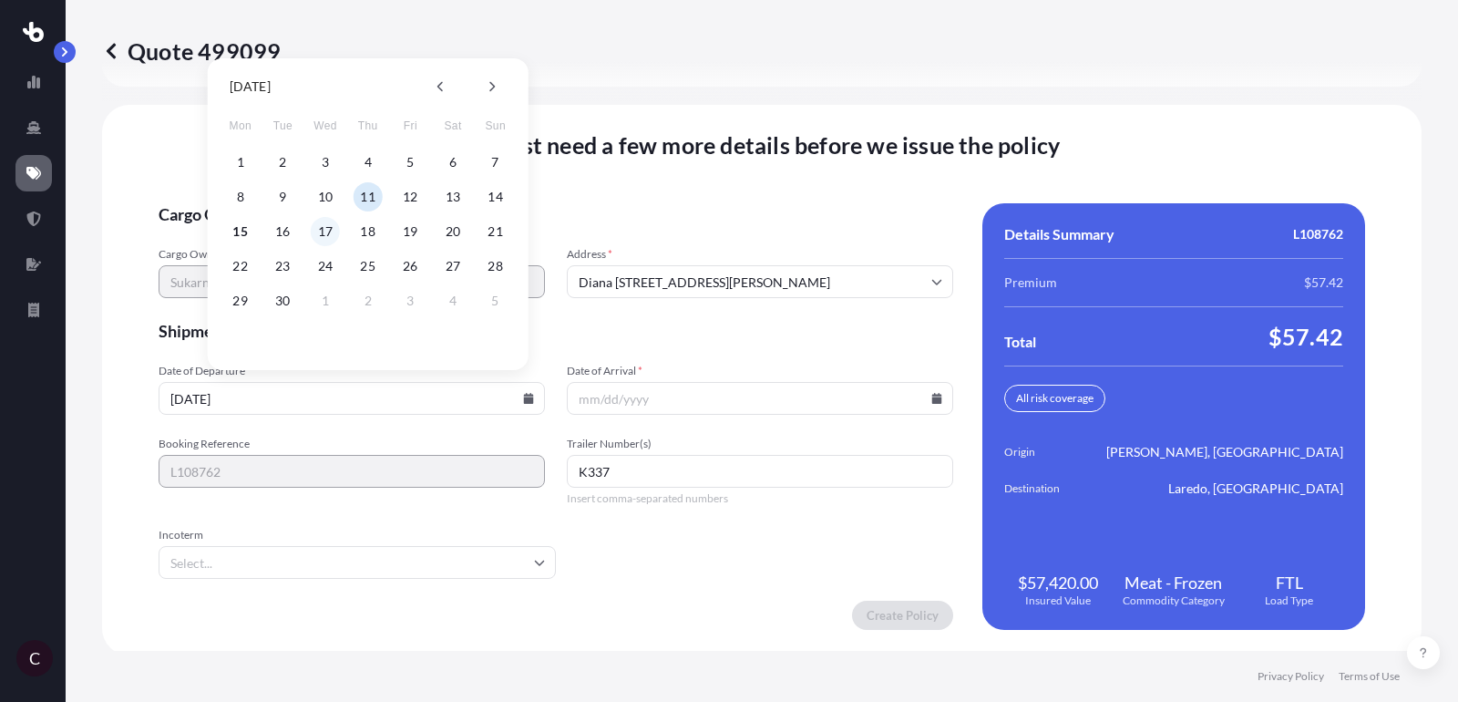
click at [325, 227] on button "17" at bounding box center [325, 231] width 29 height 29
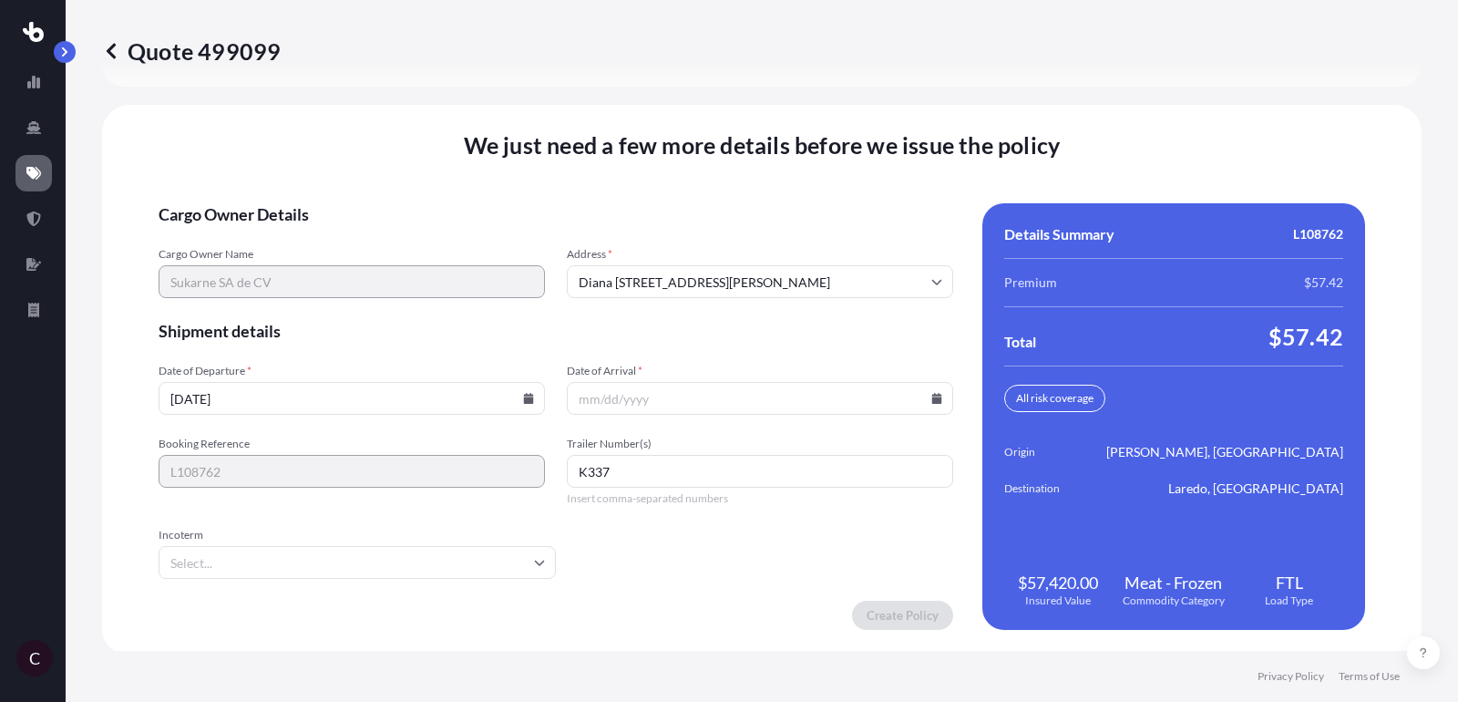
type input "[DATE]"
click at [924, 399] on input "Date of Arrival *" at bounding box center [760, 398] width 386 height 33
click at [931, 393] on icon at bounding box center [936, 398] width 11 height 11
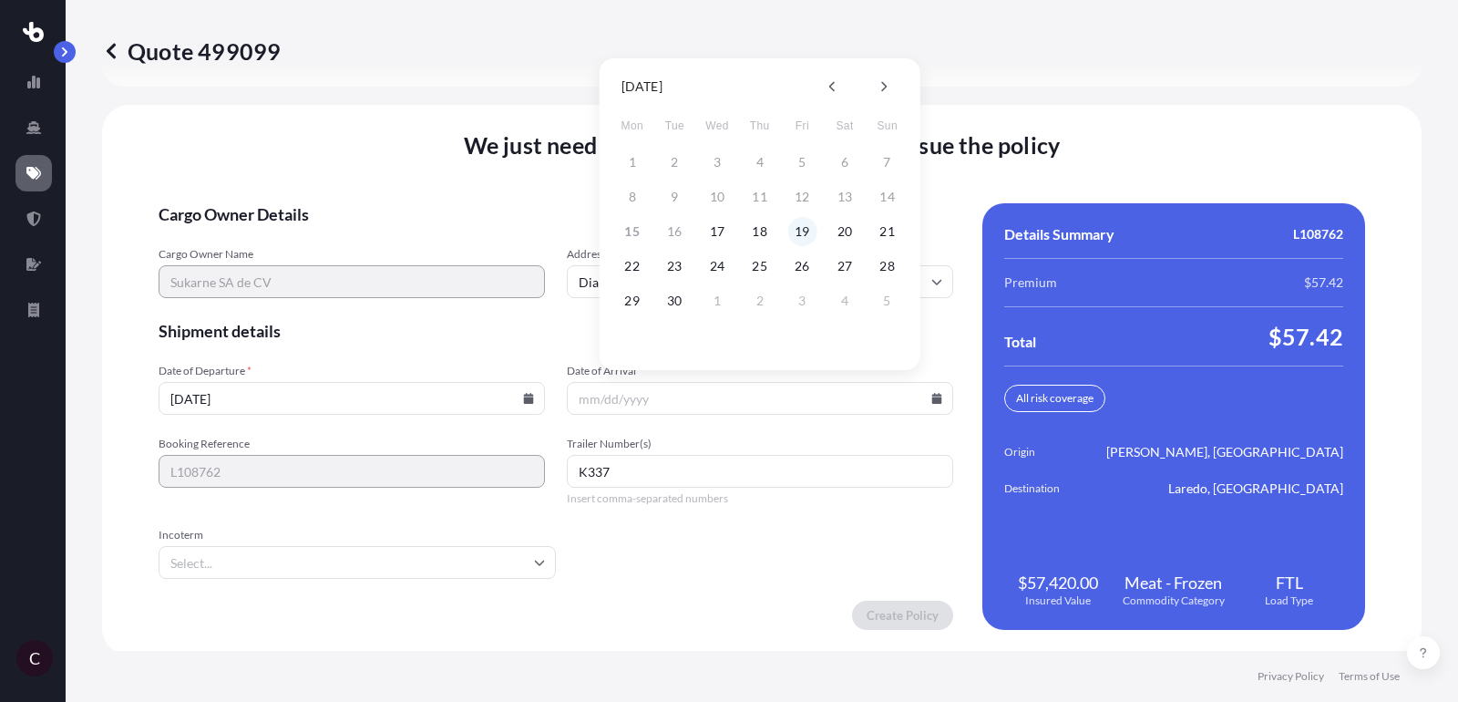
click at [807, 226] on button "19" at bounding box center [801, 231] width 29 height 29
type input "[DATE]"
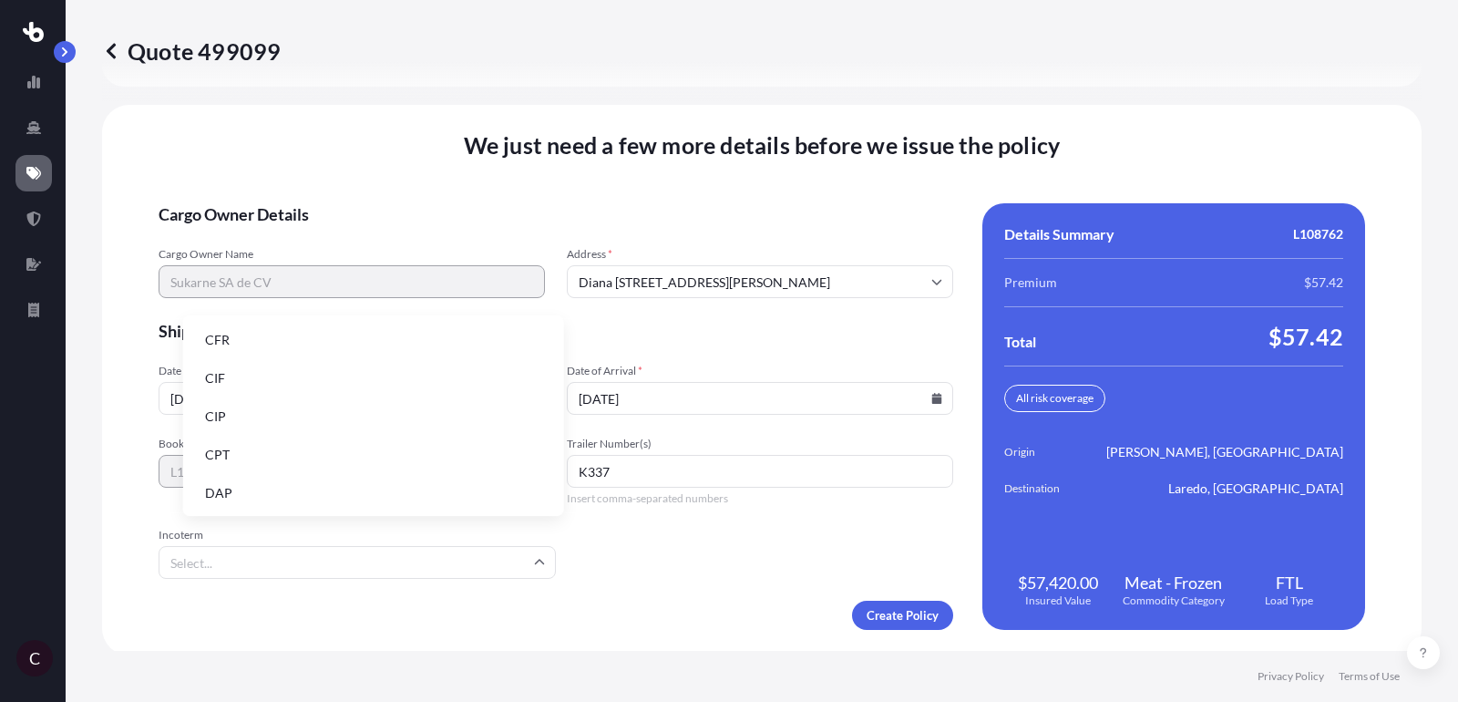
click at [496, 570] on input "Incoterm" at bounding box center [357, 562] width 397 height 33
click at [432, 493] on li "DAP" at bounding box center [373, 493] width 366 height 35
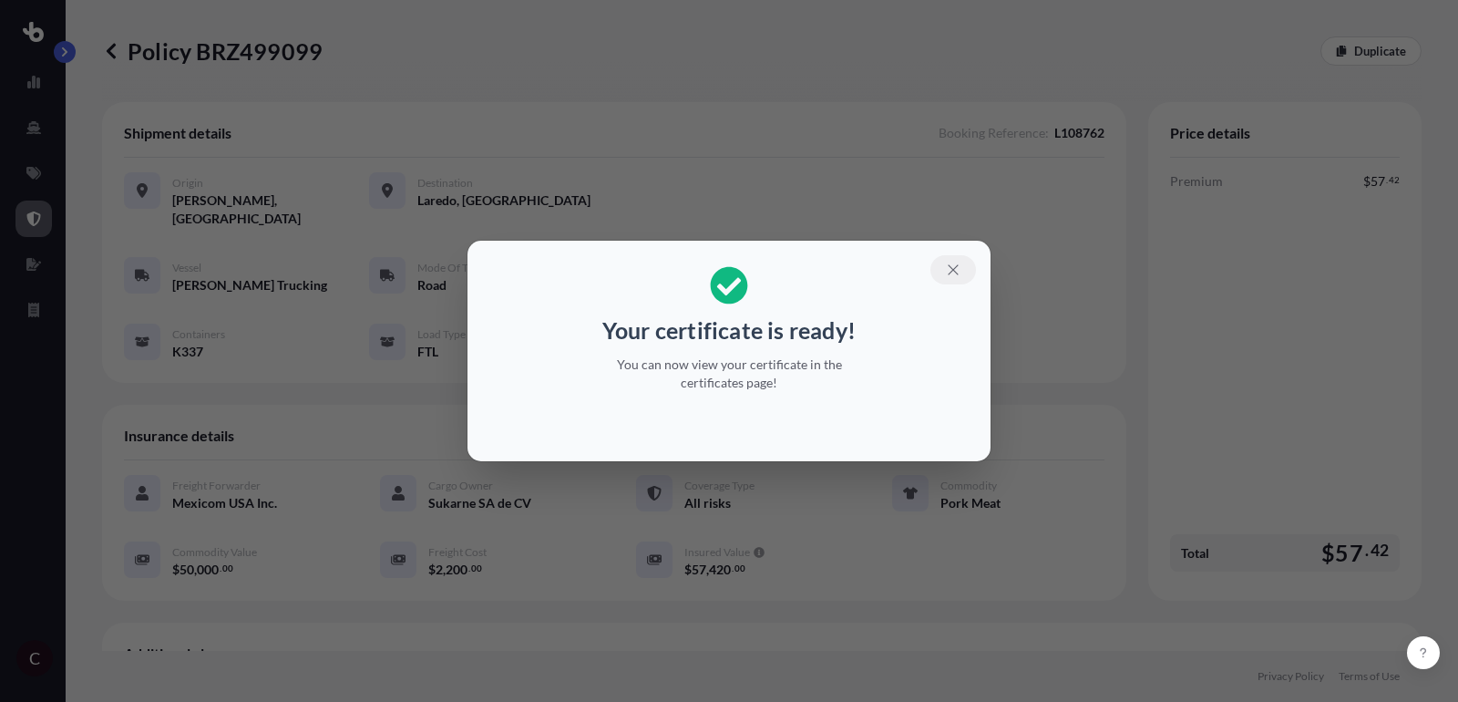
click at [947, 272] on icon "button" at bounding box center [953, 270] width 16 height 16
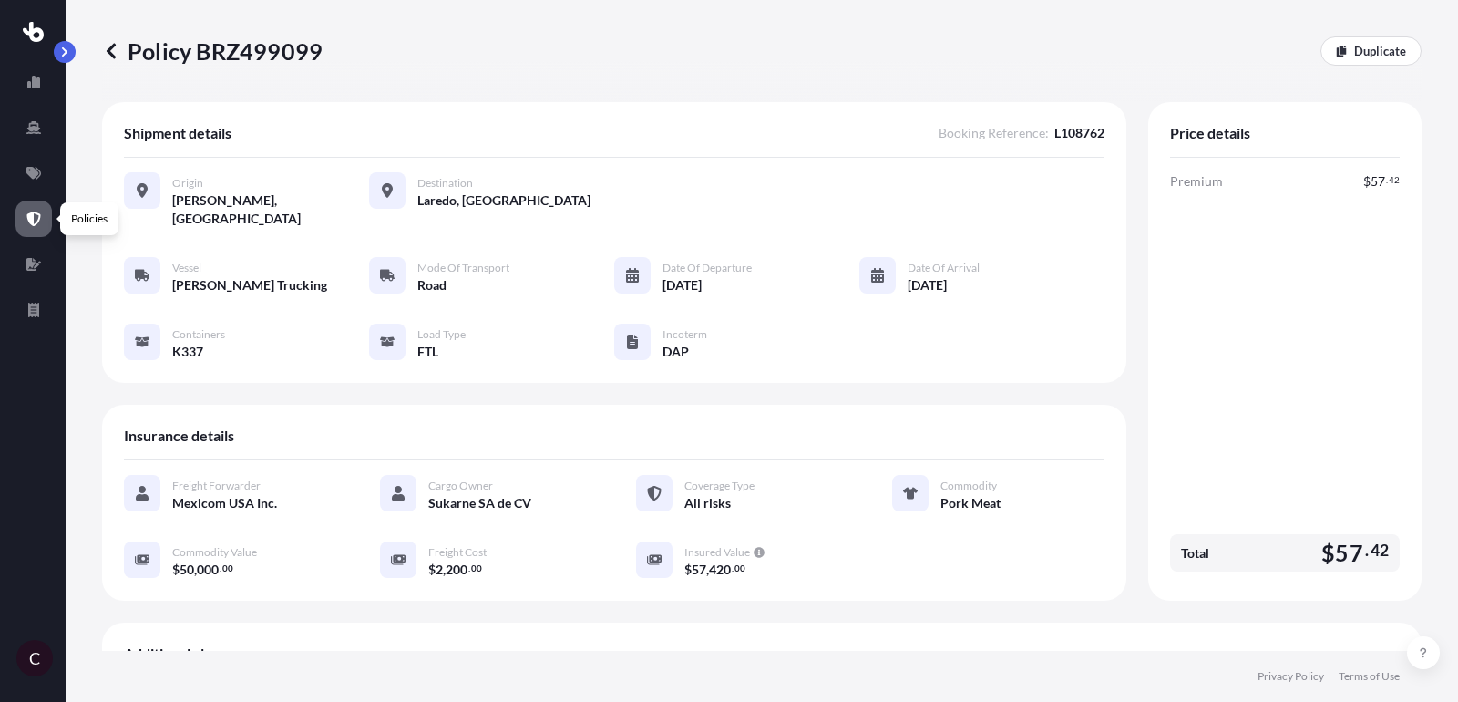
click at [37, 212] on icon at bounding box center [34, 218] width 14 height 15
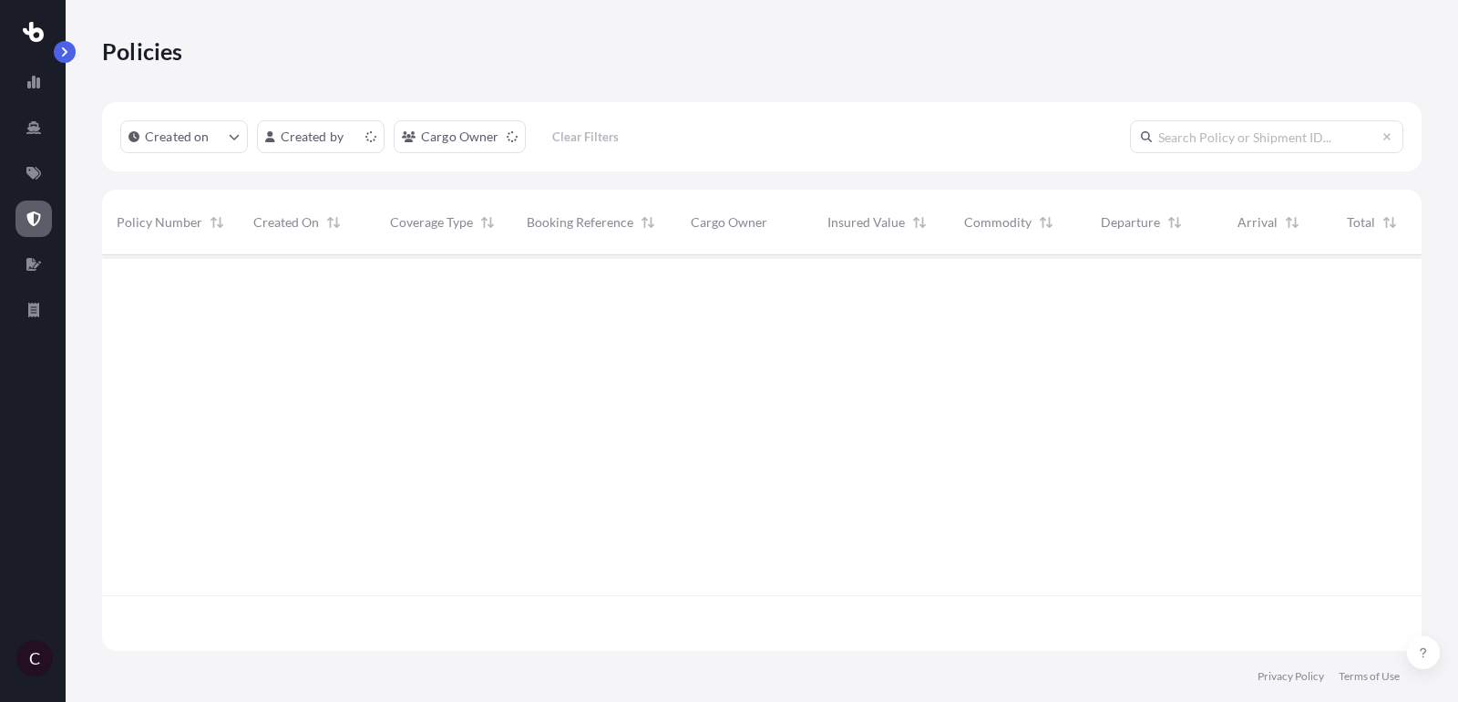
scroll to position [405, 1319]
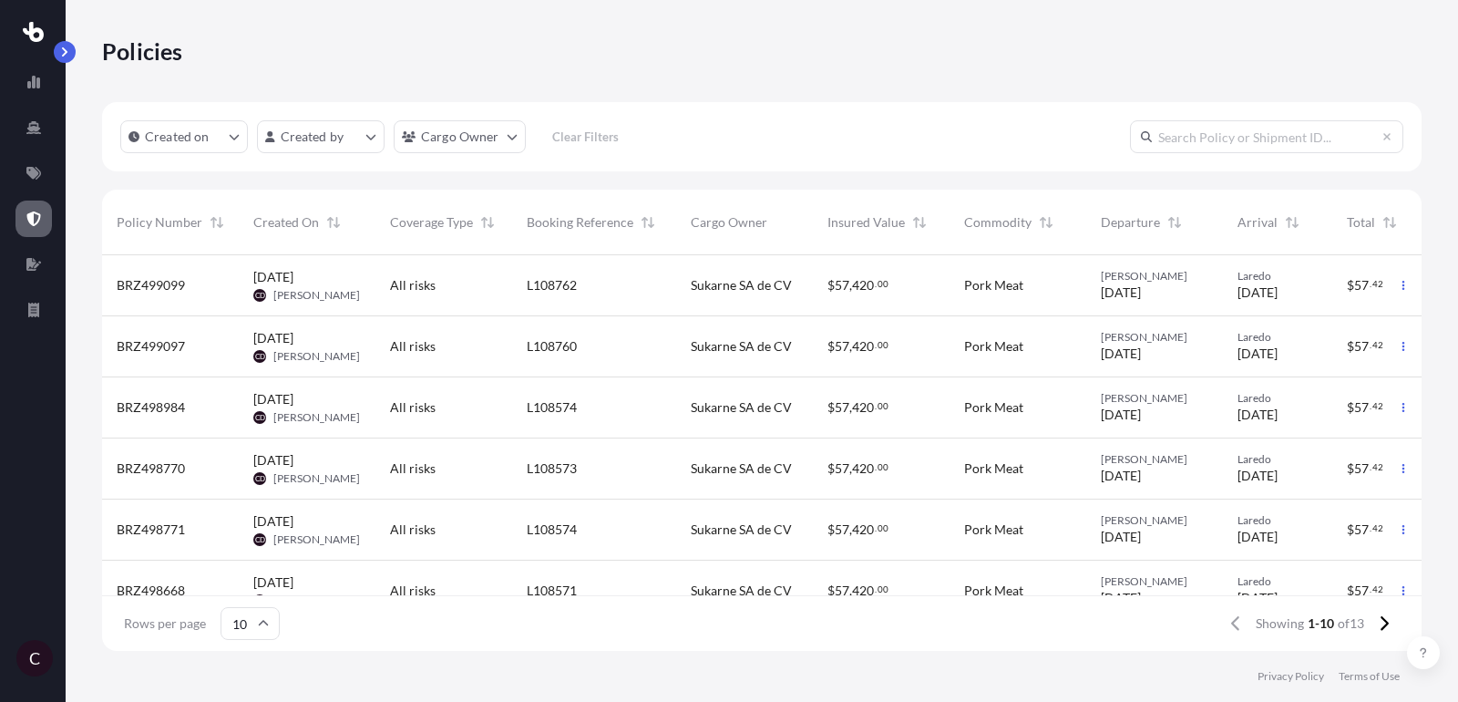
click at [691, 294] on div "Sukarne SA de CV" at bounding box center [744, 285] width 137 height 61
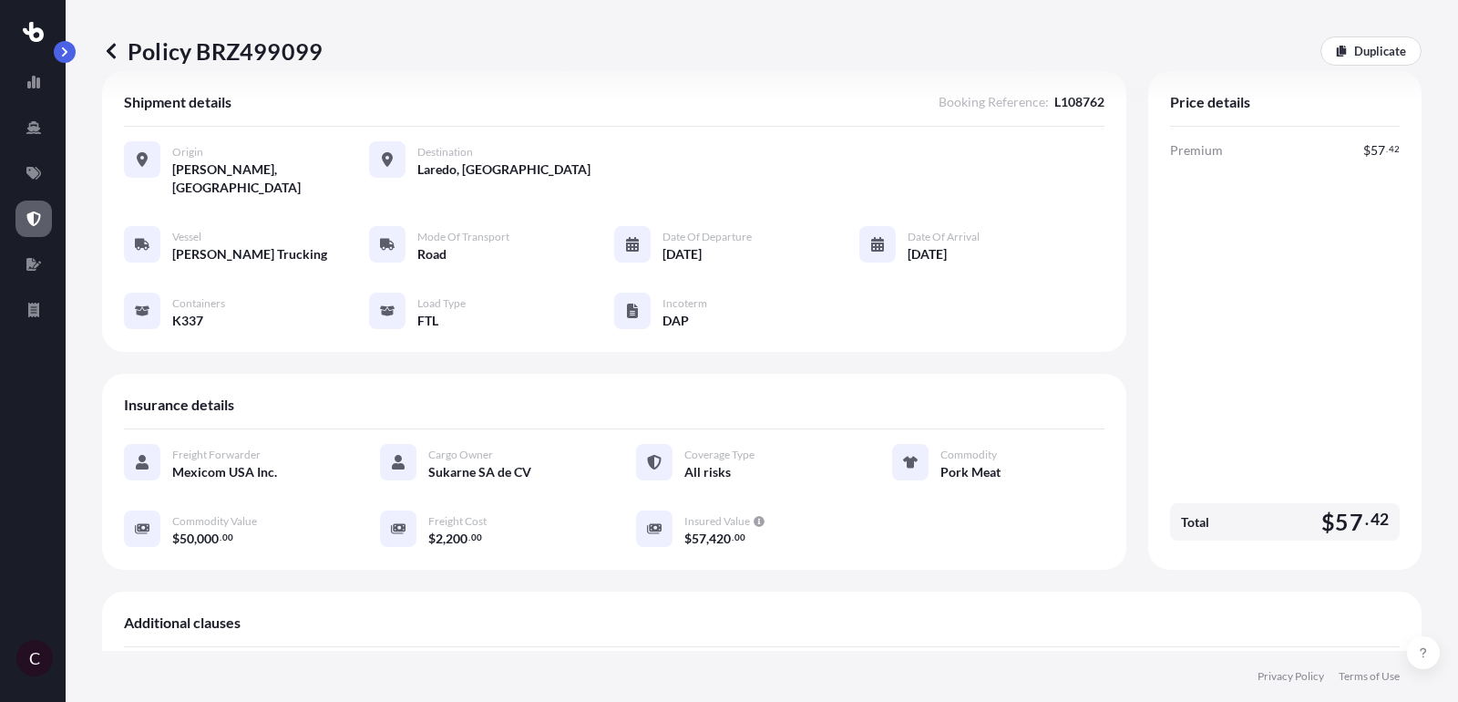
scroll to position [28, 0]
